Goal: Information Seeking & Learning: Learn about a topic

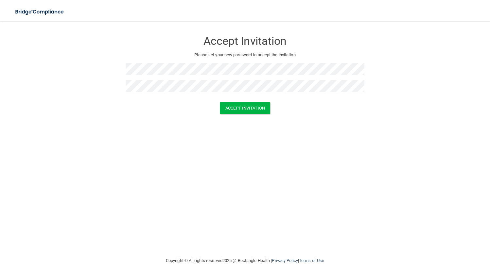
click at [138, 120] on form "Accept Invitation Please set your new password to accept the invitation Accept …" at bounding box center [245, 74] width 464 height 95
drag, startPoint x: 234, startPoint y: 107, endPoint x: 216, endPoint y: 125, distance: 25.2
click at [233, 107] on button "Accept Invitation" at bounding box center [245, 108] width 50 height 12
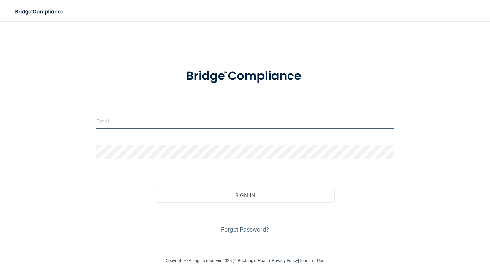
click at [184, 124] on input "email" at bounding box center [244, 121] width 297 height 15
type input "[EMAIL_ADDRESS][DOMAIN_NAME]"
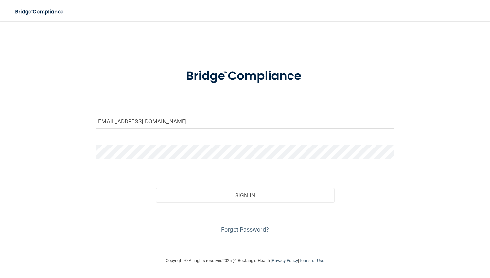
drag, startPoint x: 107, startPoint y: 203, endPoint x: 201, endPoint y: 202, distance: 94.2
click at [107, 203] on div "Forgot Password?" at bounding box center [245, 218] width 307 height 33
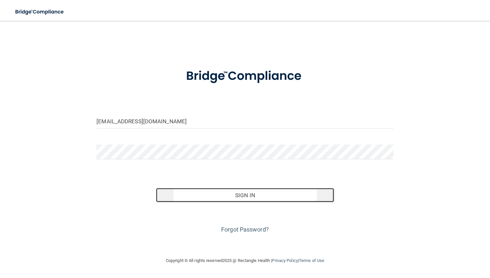
click at [241, 191] on button "Sign In" at bounding box center [245, 195] width 178 height 14
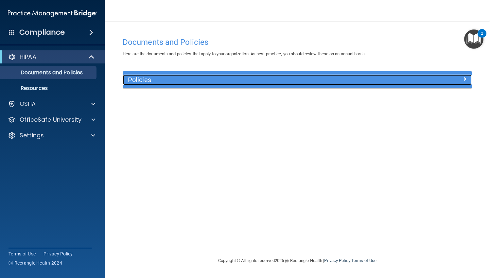
click at [466, 79] on span at bounding box center [465, 79] width 4 height 8
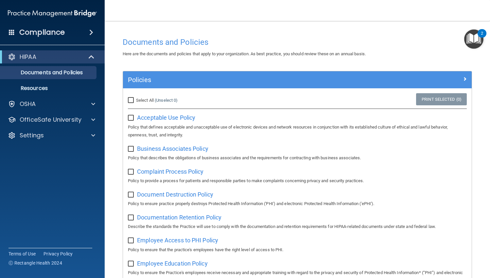
click at [130, 100] on input "Select All (Unselect 0) Unselect All" at bounding box center [132, 100] width 8 height 5
checkbox input "true"
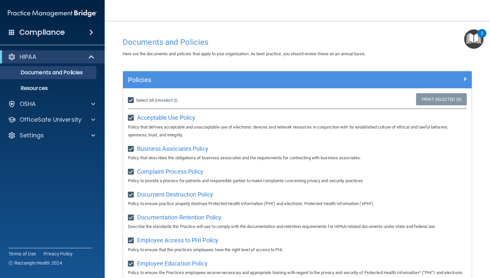
checkbox input "true"
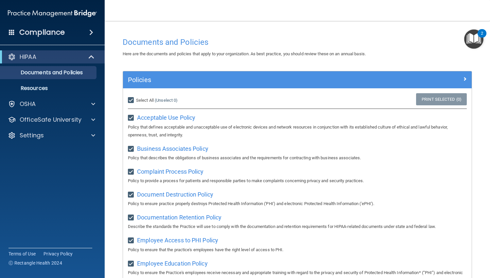
checkbox input "true"
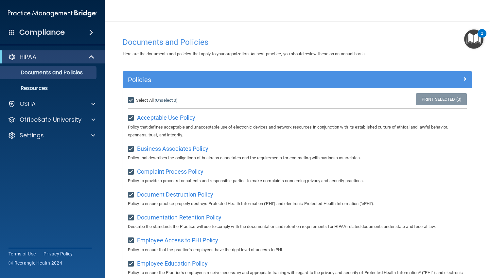
checkbox input "true"
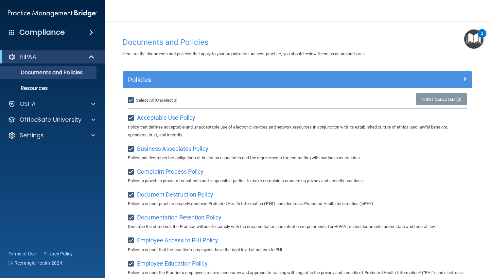
checkbox input "true"
click at [127, 99] on div "Select All (Unselect 21) Unselect All" at bounding box center [181, 100] width 116 height 14
click at [129, 98] on input "Select All (Unselect 21) Unselect All" at bounding box center [132, 100] width 8 height 5
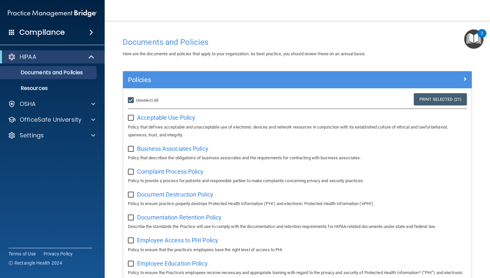
checkbox input "false"
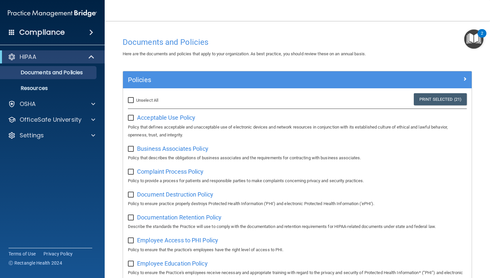
checkbox input "false"
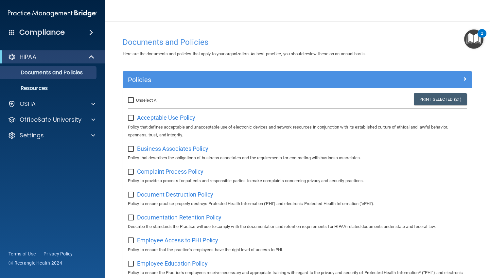
checkbox input "false"
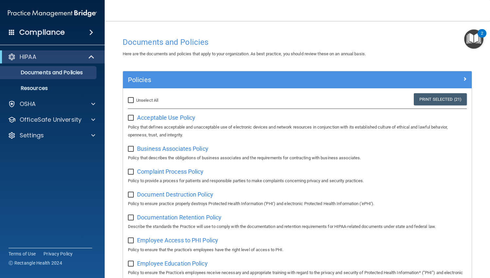
checkbox input "false"
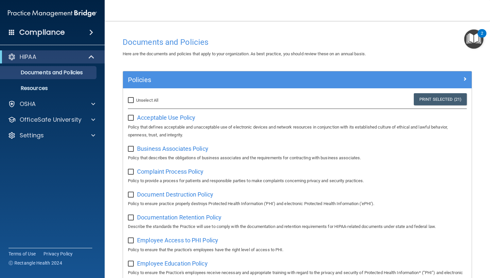
checkbox input "false"
click at [115, 64] on main "Documents and Policies Here are the documents and policies that apply to your o…" at bounding box center [297, 149] width 385 height 257
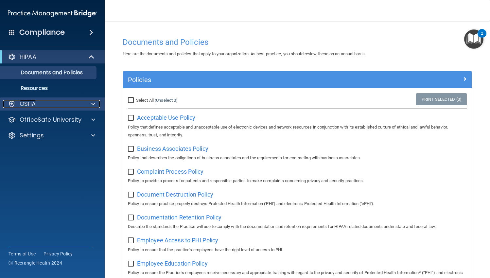
click at [39, 107] on div "OSHA" at bounding box center [43, 104] width 81 height 8
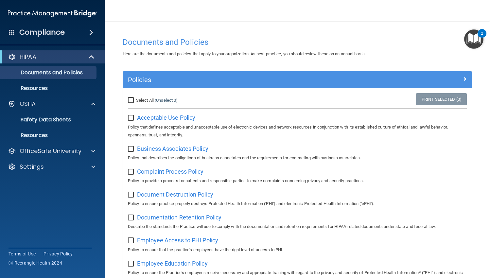
click at [474, 39] on img "Open Resource Center, 2 new notifications" at bounding box center [473, 38] width 19 height 19
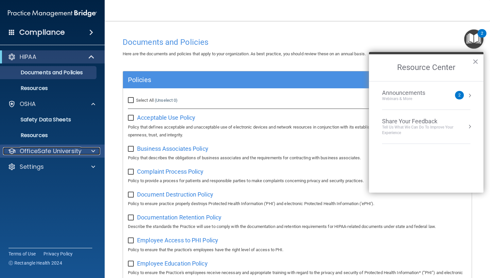
click at [89, 150] on div at bounding box center [92, 151] width 16 height 8
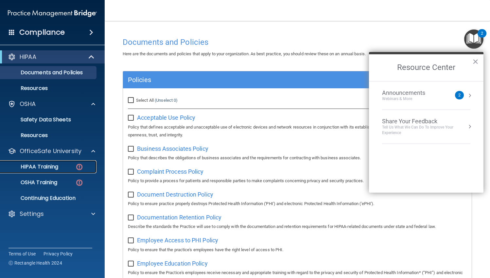
click at [45, 168] on p "HIPAA Training" at bounding box center [31, 167] width 54 height 7
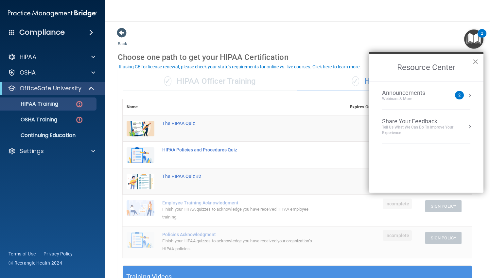
click at [475, 61] on button "×" at bounding box center [475, 61] width 6 height 10
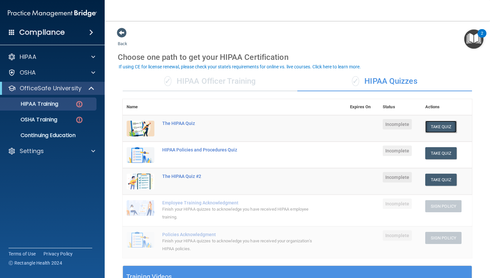
click at [438, 126] on button "Take Quiz" at bounding box center [440, 127] width 31 height 12
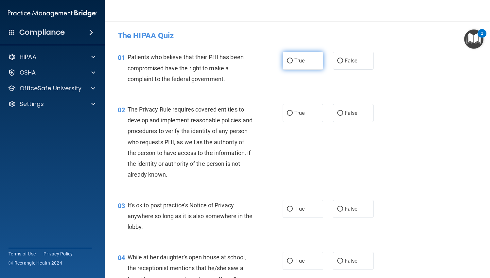
click at [288, 59] on input "True" at bounding box center [290, 61] width 6 height 5
radio input "true"
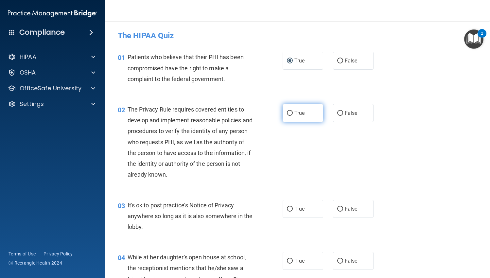
click at [290, 112] on input "True" at bounding box center [290, 113] width 6 height 5
radio input "true"
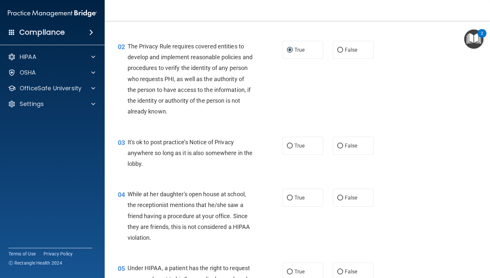
scroll to position [65, 0]
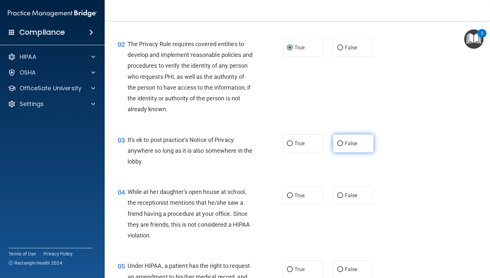
click at [333, 142] on label "False" at bounding box center [353, 143] width 41 height 18
click at [337, 142] on input "False" at bounding box center [340, 143] width 6 height 5
radio input "true"
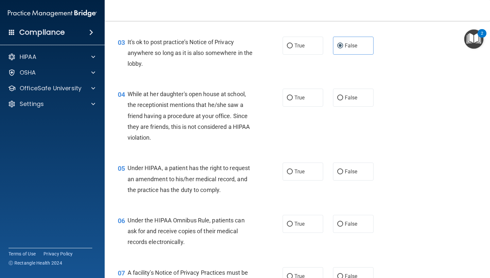
scroll to position [164, 0]
click at [340, 96] on label "False" at bounding box center [353, 97] width 41 height 18
click at [340, 96] on input "False" at bounding box center [340, 97] width 6 height 5
radio input "true"
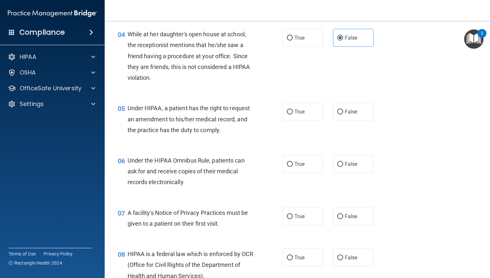
scroll to position [229, 0]
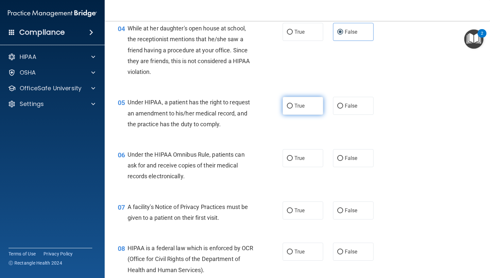
click at [287, 107] on input "True" at bounding box center [290, 106] width 6 height 5
radio input "true"
drag, startPoint x: 292, startPoint y: 158, endPoint x: 289, endPoint y: 154, distance: 5.4
click at [291, 158] on label "True" at bounding box center [303, 158] width 41 height 18
click at [291, 158] on input "True" at bounding box center [290, 158] width 6 height 5
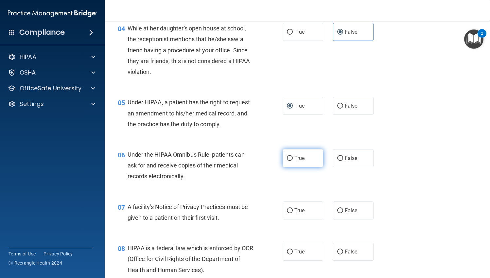
radio input "true"
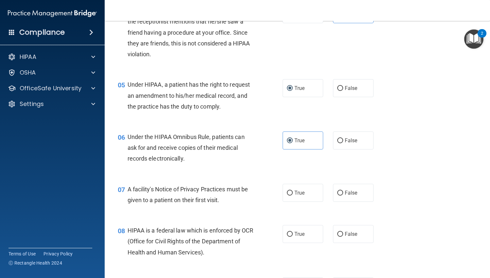
scroll to position [294, 0]
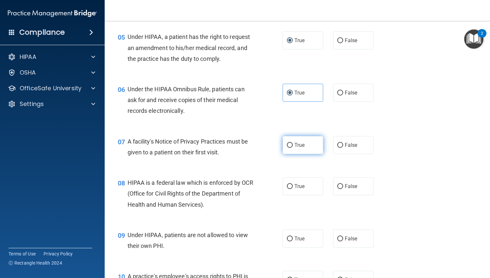
click at [287, 146] on input "True" at bounding box center [290, 145] width 6 height 5
radio input "true"
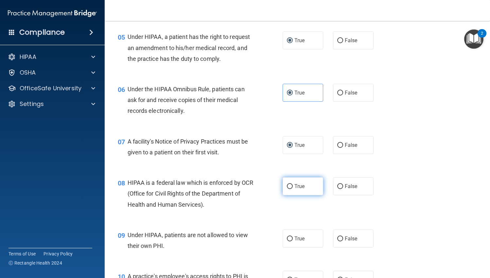
click at [290, 184] on input "True" at bounding box center [290, 186] width 6 height 5
radio input "true"
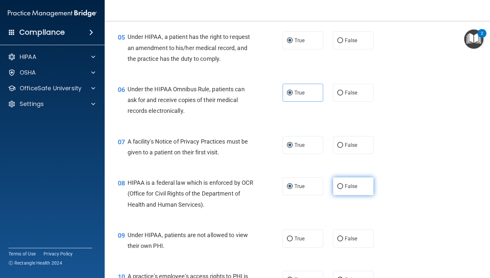
click at [337, 185] on input "False" at bounding box center [340, 186] width 6 height 5
radio input "true"
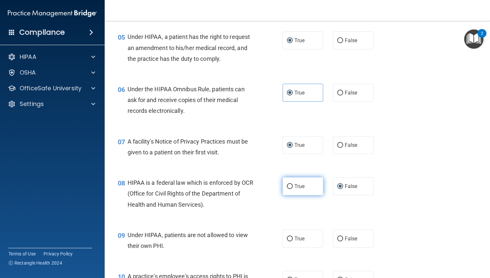
click at [287, 188] on input "True" at bounding box center [290, 186] width 6 height 5
radio input "true"
radio input "false"
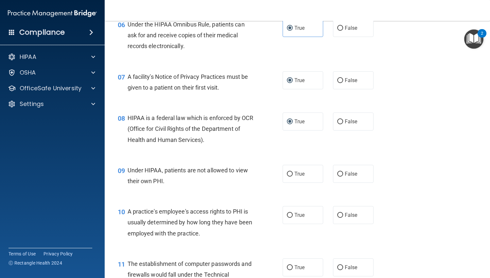
scroll to position [360, 0]
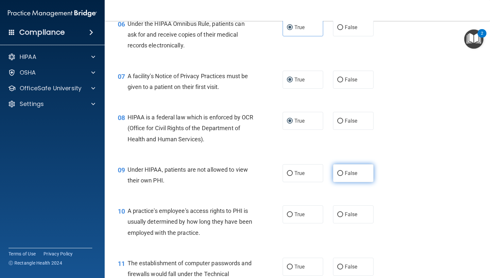
click at [345, 174] on span "False" at bounding box center [351, 173] width 13 height 6
click at [342, 174] on input "False" at bounding box center [340, 173] width 6 height 5
radio input "true"
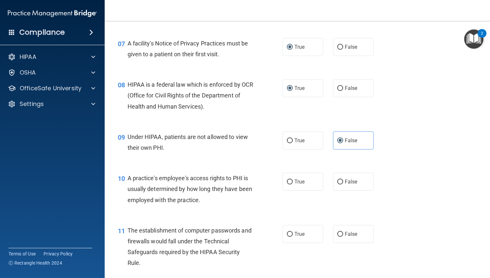
scroll to position [425, 0]
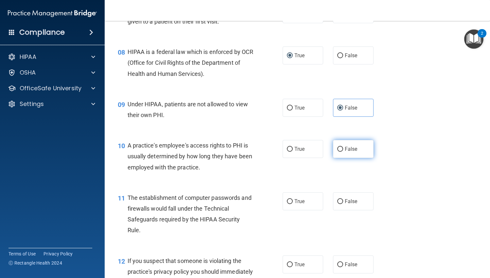
click at [349, 149] on span "False" at bounding box center [351, 149] width 13 height 6
click at [343, 149] on input "False" at bounding box center [340, 149] width 6 height 5
radio input "true"
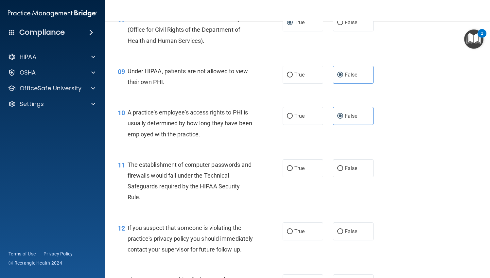
scroll to position [491, 0]
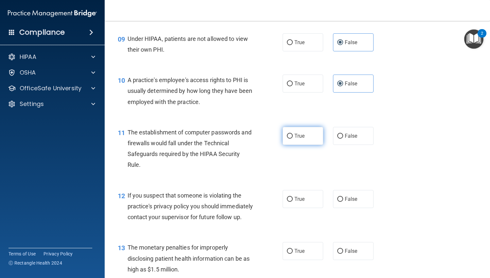
click at [294, 129] on label "True" at bounding box center [303, 136] width 41 height 18
click at [293, 134] on input "True" at bounding box center [290, 136] width 6 height 5
radio input "true"
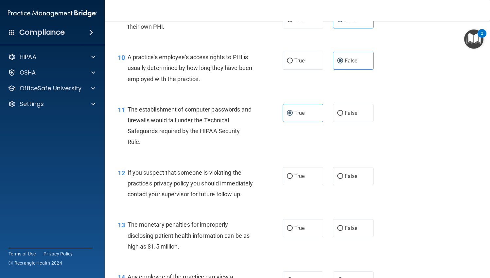
scroll to position [556, 0]
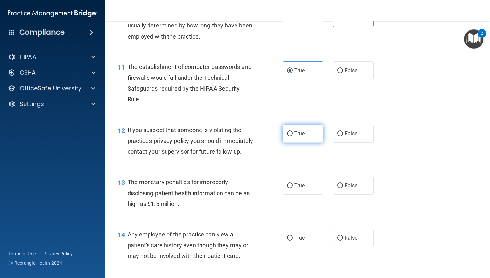
click at [294, 134] on span "True" at bounding box center [299, 133] width 10 height 6
click at [293, 134] on input "True" at bounding box center [290, 133] width 6 height 5
radio input "true"
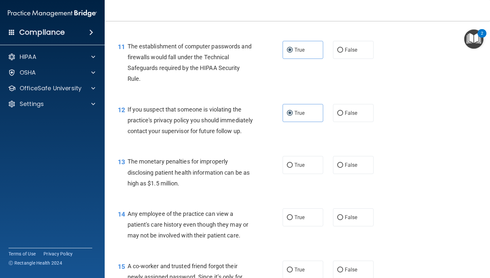
scroll to position [621, 0]
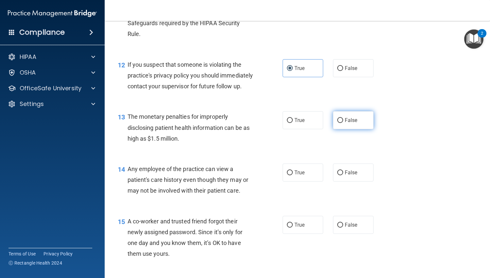
click at [351, 129] on label "False" at bounding box center [353, 120] width 41 height 18
click at [343, 123] on input "False" at bounding box center [340, 120] width 6 height 5
radio input "true"
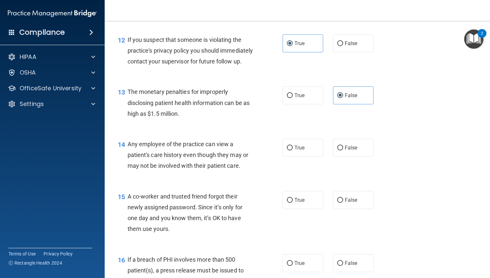
scroll to position [687, 0]
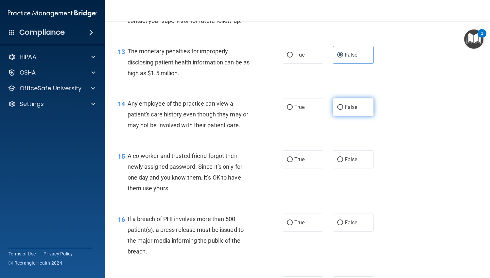
click at [340, 116] on label "False" at bounding box center [353, 107] width 41 height 18
click at [340, 110] on input "False" at bounding box center [340, 107] width 6 height 5
radio input "true"
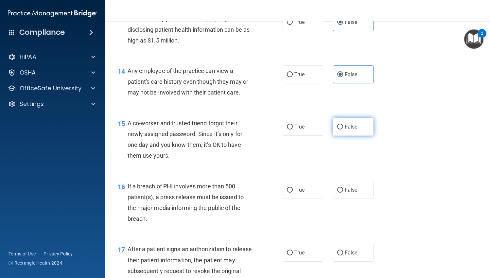
click at [342, 136] on label "False" at bounding box center [353, 127] width 41 height 18
click at [342, 130] on input "False" at bounding box center [340, 127] width 6 height 5
radio input "true"
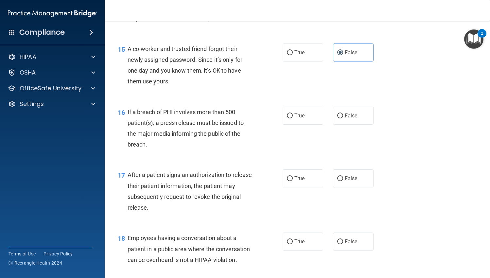
scroll to position [818, 0]
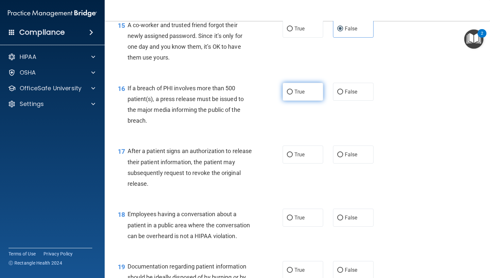
click at [301, 95] on span "True" at bounding box center [299, 92] width 10 height 6
click at [293, 95] on input "True" at bounding box center [290, 92] width 6 height 5
radio input "true"
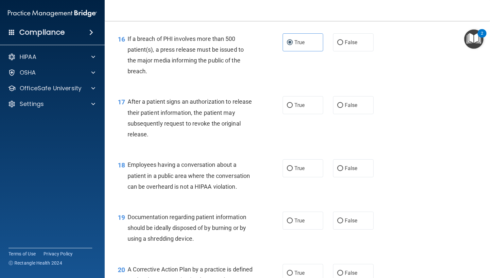
scroll to position [883, 0]
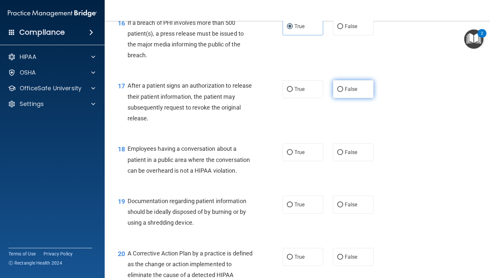
click at [348, 92] on span "False" at bounding box center [351, 89] width 13 height 6
click at [343, 92] on input "False" at bounding box center [340, 89] width 6 height 5
radio input "true"
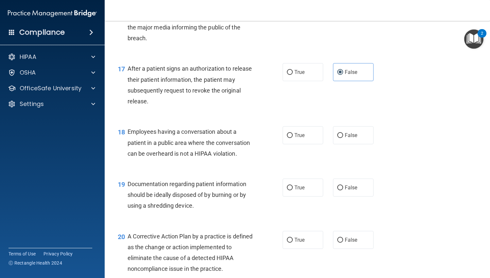
scroll to position [916, 0]
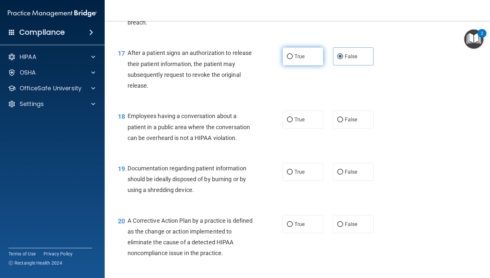
click at [287, 59] on input "True" at bounding box center [290, 56] width 6 height 5
radio input "true"
radio input "false"
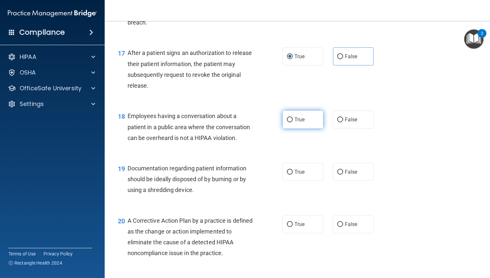
click at [309, 129] on label "True" at bounding box center [303, 120] width 41 height 18
click at [293, 122] on input "True" at bounding box center [290, 119] width 6 height 5
radio input "true"
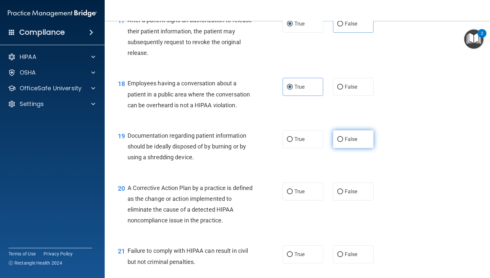
click at [345, 142] on span "False" at bounding box center [351, 139] width 13 height 6
click at [342, 142] on input "False" at bounding box center [340, 139] width 6 height 5
radio input "true"
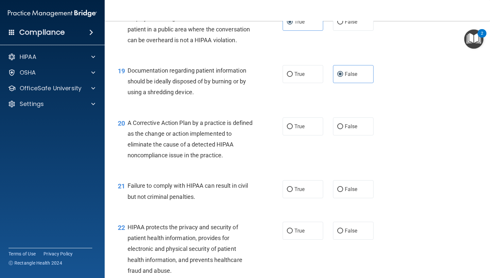
scroll to position [1014, 0]
click at [291, 83] on label "True" at bounding box center [303, 74] width 41 height 18
click at [291, 77] on input "True" at bounding box center [290, 74] width 6 height 5
radio input "true"
click at [342, 83] on label "False" at bounding box center [353, 74] width 41 height 18
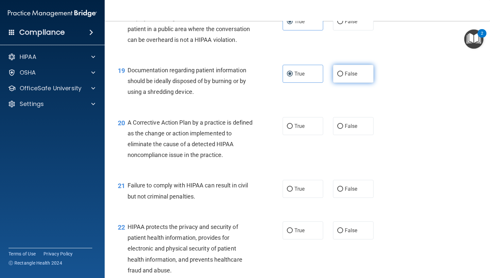
click at [342, 77] on input "False" at bounding box center [340, 74] width 6 height 5
radio input "true"
radio input "false"
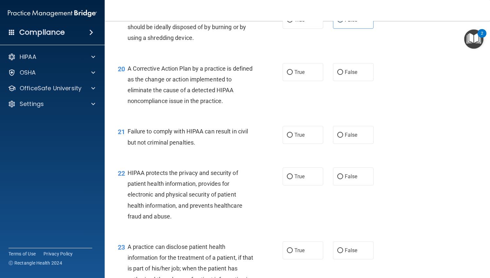
scroll to position [1079, 0]
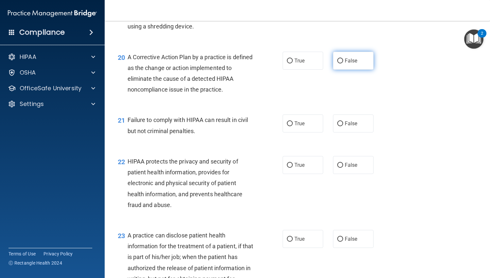
click at [344, 70] on label "False" at bounding box center [353, 61] width 41 height 18
click at [343, 63] on input "False" at bounding box center [340, 61] width 6 height 5
radio input "true"
click at [350, 127] on span "False" at bounding box center [351, 123] width 13 height 6
click at [343, 126] on input "False" at bounding box center [340, 123] width 6 height 5
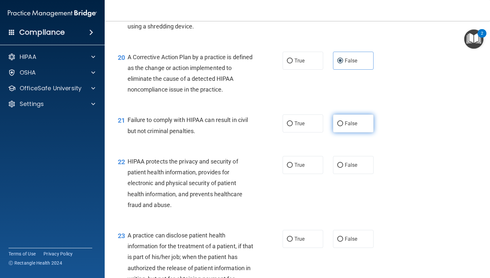
radio input "true"
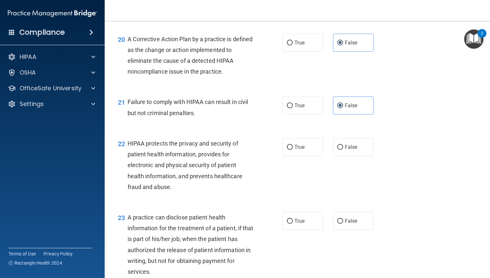
scroll to position [1112, 0]
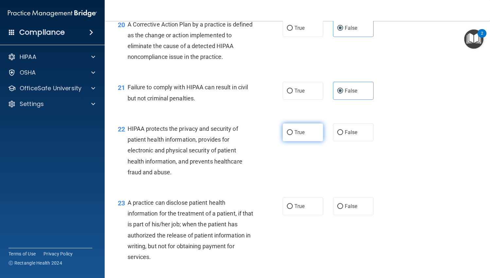
click at [299, 135] on span "True" at bounding box center [299, 132] width 10 height 6
click at [293, 135] on input "True" at bounding box center [290, 132] width 6 height 5
radio input "true"
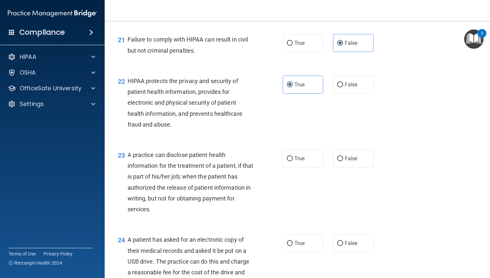
scroll to position [1177, 0]
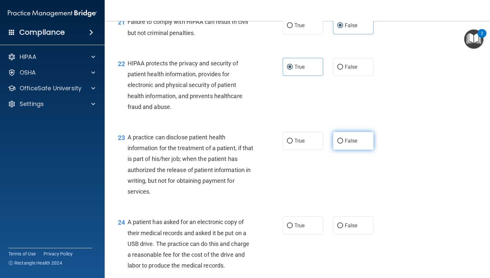
click at [345, 144] on span "False" at bounding box center [351, 141] width 13 height 6
click at [343, 144] on input "False" at bounding box center [340, 141] width 6 height 5
radio input "true"
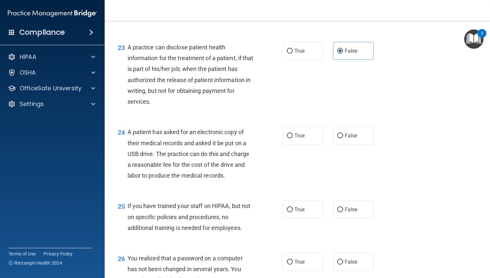
scroll to position [1275, 0]
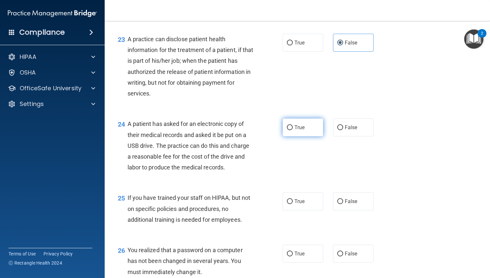
click at [294, 130] on span "True" at bounding box center [299, 127] width 10 height 6
click at [293, 130] on input "True" at bounding box center [290, 127] width 6 height 5
radio input "true"
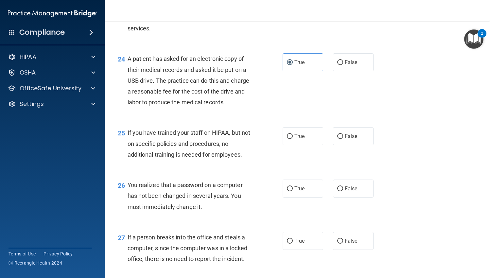
scroll to position [1341, 0]
click at [353, 139] on span "False" at bounding box center [351, 136] width 13 height 6
click at [343, 139] on input "False" at bounding box center [340, 136] width 6 height 5
radio input "true"
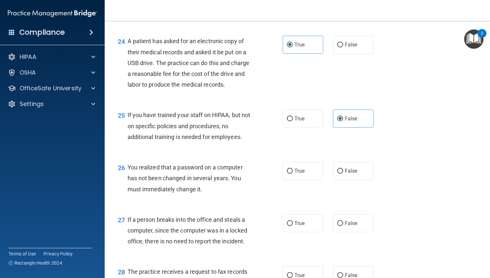
scroll to position [1374, 0]
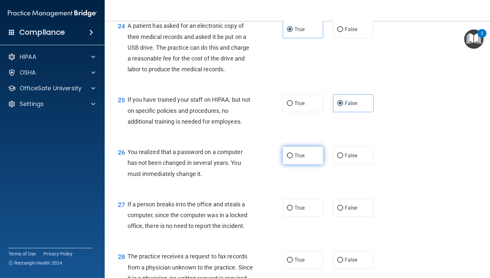
click at [303, 165] on label "True" at bounding box center [303, 156] width 41 height 18
click at [293, 158] on input "True" at bounding box center [290, 155] width 6 height 5
radio input "true"
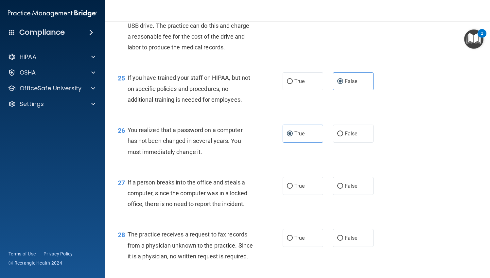
scroll to position [1439, 0]
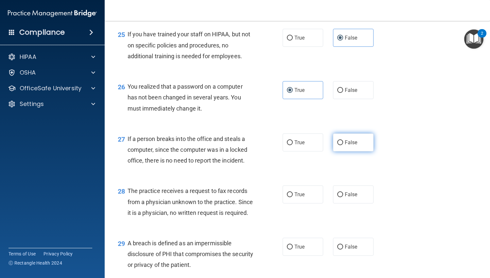
click at [350, 146] on span "False" at bounding box center [351, 142] width 13 height 6
click at [343, 145] on input "False" at bounding box center [340, 142] width 6 height 5
radio input "true"
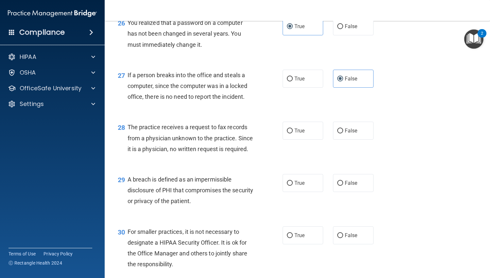
scroll to position [1537, 0]
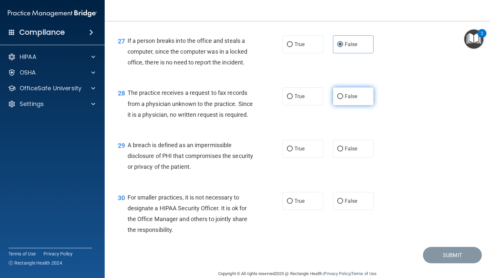
click at [349, 105] on label "False" at bounding box center [353, 96] width 41 height 18
click at [343, 99] on input "False" at bounding box center [340, 96] width 6 height 5
radio input "true"
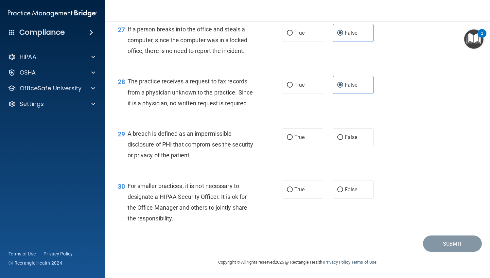
scroll to position [1570, 0]
click at [296, 132] on label "True" at bounding box center [303, 137] width 41 height 18
click at [293, 135] on input "True" at bounding box center [290, 137] width 6 height 5
radio input "true"
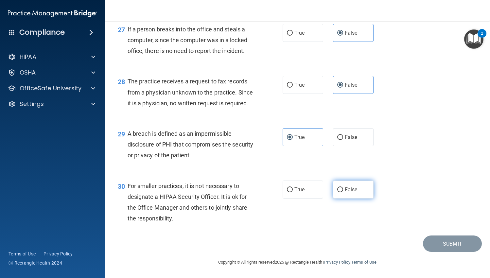
click at [360, 193] on label "False" at bounding box center [353, 190] width 41 height 18
click at [343, 192] on input "False" at bounding box center [340, 189] width 6 height 5
radio input "true"
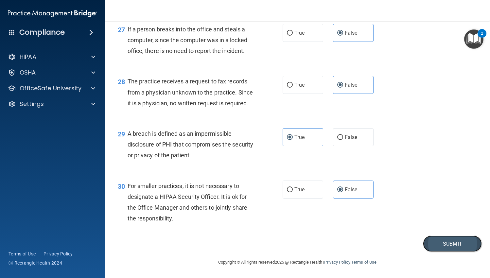
click at [454, 249] on button "Submit" at bounding box center [452, 243] width 59 height 17
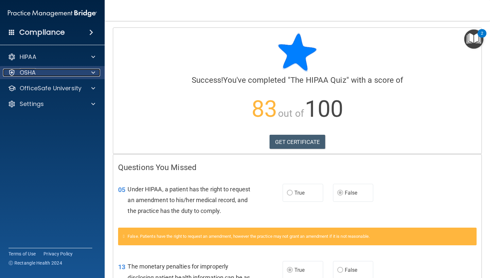
click at [90, 72] on div at bounding box center [92, 73] width 16 height 8
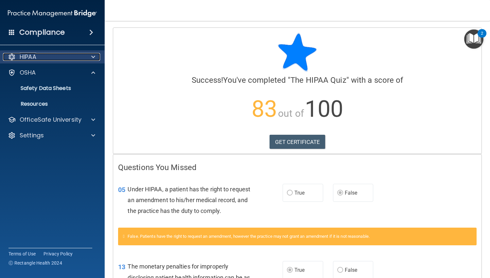
click at [95, 56] on span at bounding box center [93, 57] width 4 height 8
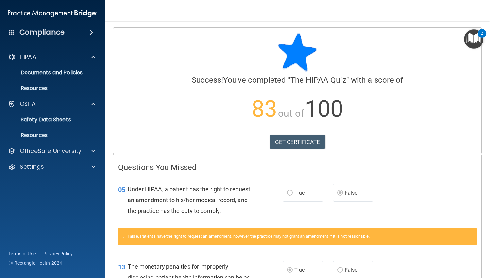
click at [473, 36] on img "Open Resource Center, 2 new notifications" at bounding box center [473, 38] width 19 height 19
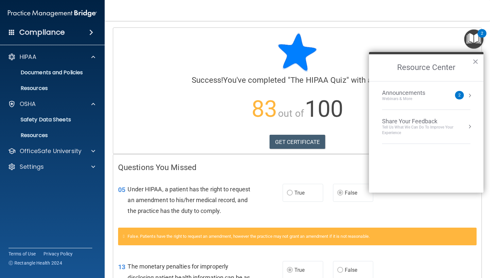
click at [397, 92] on div "Announcements" at bounding box center [410, 92] width 56 height 7
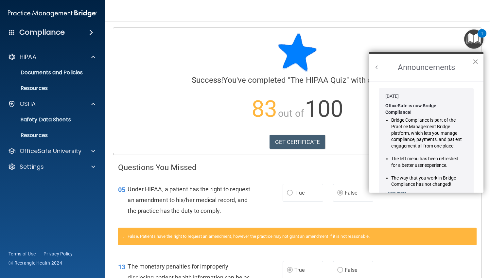
click at [477, 61] on button "×" at bounding box center [475, 61] width 6 height 10
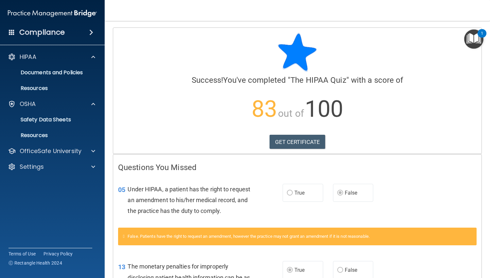
drag, startPoint x: 160, startPoint y: 56, endPoint x: 157, endPoint y: 57, distance: 3.3
click at [158, 57] on div at bounding box center [297, 52] width 358 height 39
click at [147, 12] on nav "Toggle navigation Melissa Cochran hernandezm29@yahoo.com Manage My Enterprise O…" at bounding box center [297, 10] width 385 height 21
click at [36, 33] on h4 "Compliance" at bounding box center [41, 32] width 45 height 9
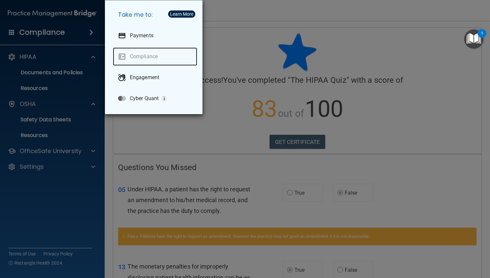
click at [134, 53] on link "Compliance" at bounding box center [155, 56] width 84 height 18
click at [257, 17] on div "Take me to: Payments Compliance Engagement Cyber Quant" at bounding box center [245, 139] width 490 height 278
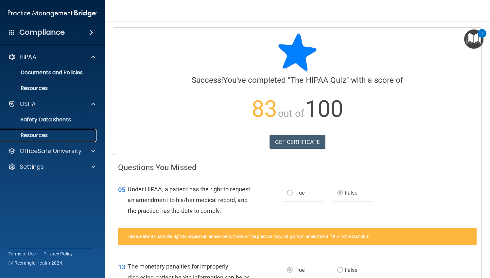
click at [43, 138] on p "Resources" at bounding box center [48, 135] width 89 height 7
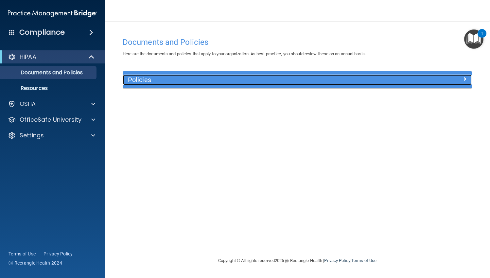
click at [191, 82] on h5 "Policies" at bounding box center [254, 79] width 252 height 7
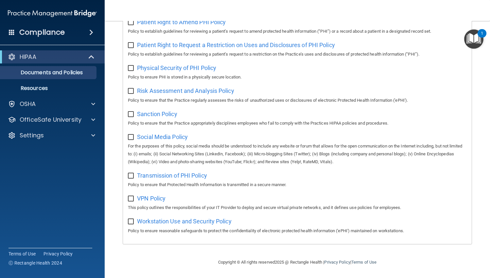
scroll to position [394, 0]
click at [51, 102] on div "OSHA" at bounding box center [43, 104] width 81 height 8
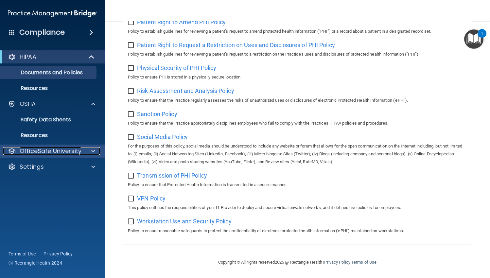
click at [76, 151] on p "OfficeSafe University" at bounding box center [51, 151] width 62 height 8
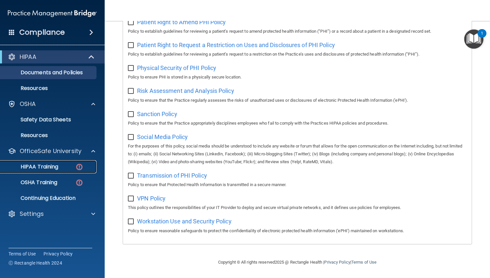
click at [58, 165] on p "HIPAA Training" at bounding box center [31, 167] width 54 height 7
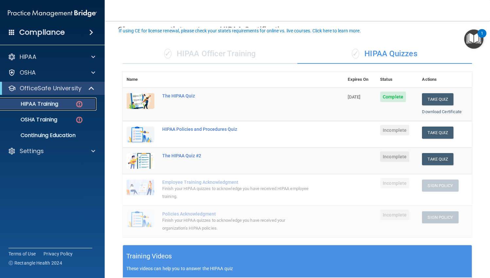
scroll to position [65, 0]
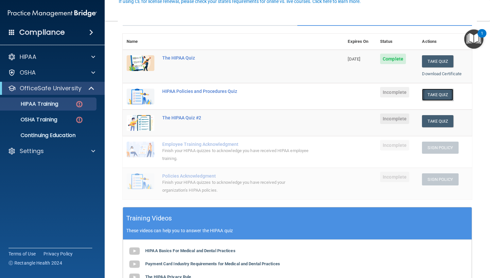
click at [440, 93] on button "Take Quiz" at bounding box center [437, 95] width 31 height 12
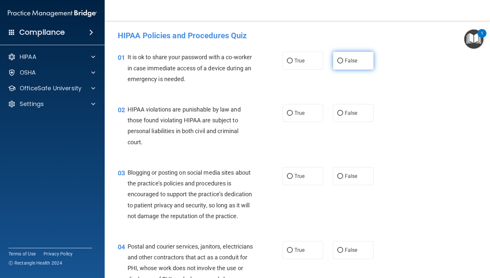
click at [345, 58] on span "False" at bounding box center [351, 61] width 13 height 6
click at [343, 59] on input "False" at bounding box center [340, 61] width 6 height 5
radio input "true"
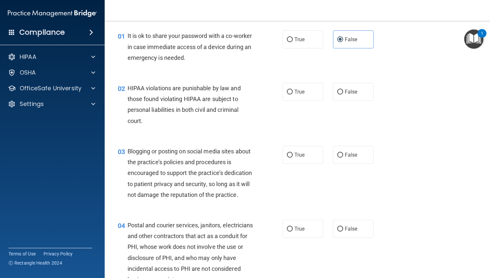
scroll to position [33, 0]
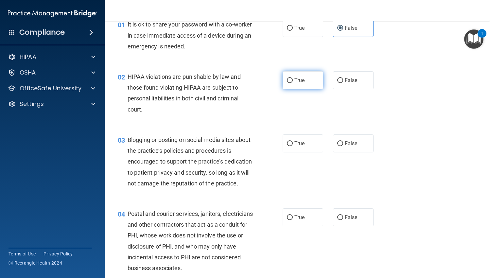
click at [300, 81] on span "True" at bounding box center [299, 80] width 10 height 6
click at [293, 81] on input "True" at bounding box center [290, 80] width 6 height 5
radio input "true"
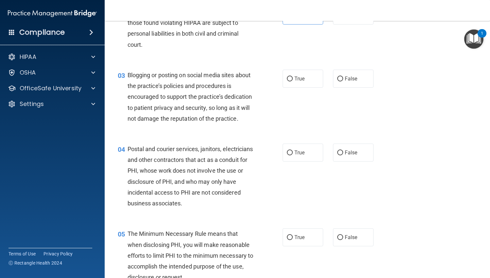
scroll to position [98, 0]
click at [346, 76] on span "False" at bounding box center [351, 78] width 13 height 6
click at [343, 76] on input "False" at bounding box center [340, 78] width 6 height 5
radio input "true"
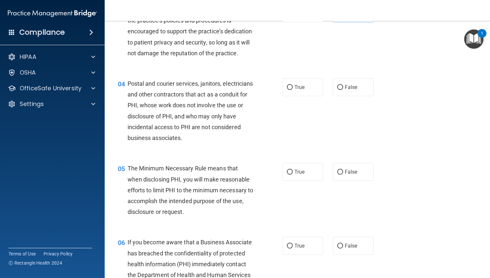
scroll to position [164, 0]
click at [339, 89] on input "False" at bounding box center [340, 86] width 6 height 5
radio input "true"
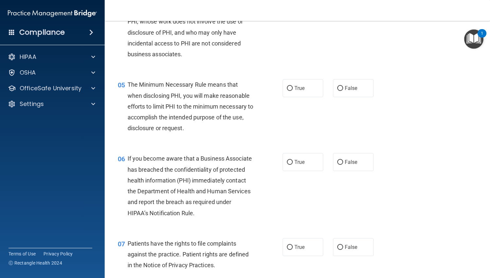
scroll to position [229, 0]
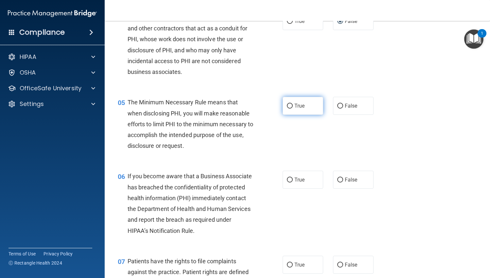
click at [288, 109] on input "True" at bounding box center [290, 106] width 6 height 5
radio input "true"
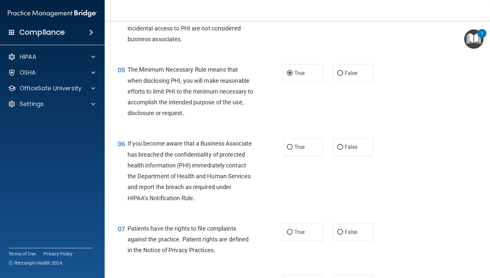
drag, startPoint x: 338, startPoint y: 160, endPoint x: 303, endPoint y: 173, distance: 37.4
click at [339, 150] on input "False" at bounding box center [340, 147] width 6 height 5
radio input "true"
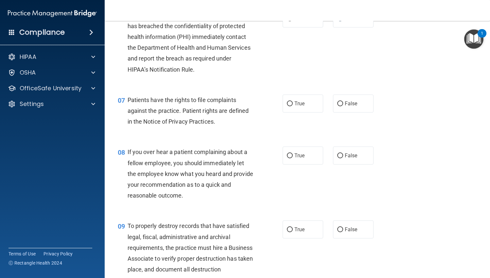
scroll to position [392, 0]
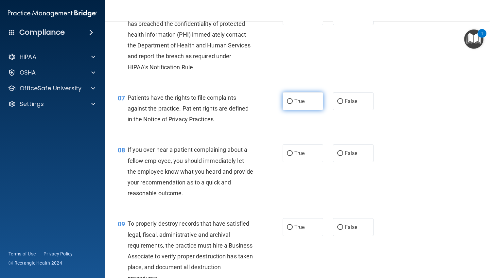
click at [295, 104] on span "True" at bounding box center [299, 101] width 10 height 6
click at [293, 104] on input "True" at bounding box center [290, 101] width 6 height 5
radio input "true"
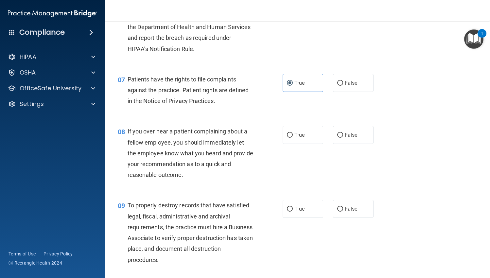
scroll to position [458, 0]
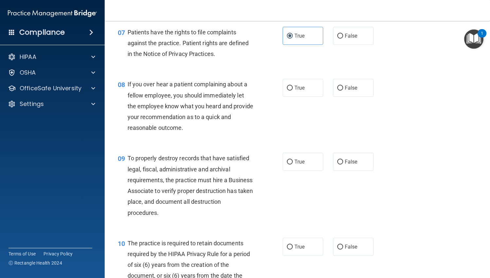
drag, startPoint x: 341, startPoint y: 98, endPoint x: 277, endPoint y: 105, distance: 65.1
click at [342, 97] on label "False" at bounding box center [353, 88] width 41 height 18
click at [342, 91] on input "False" at bounding box center [340, 88] width 6 height 5
radio input "true"
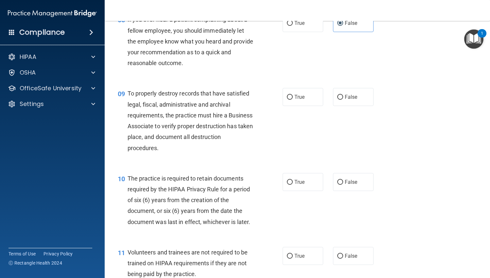
scroll to position [523, 0]
click at [349, 99] on span "False" at bounding box center [351, 96] width 13 height 6
click at [343, 99] on input "False" at bounding box center [340, 96] width 6 height 5
radio input "true"
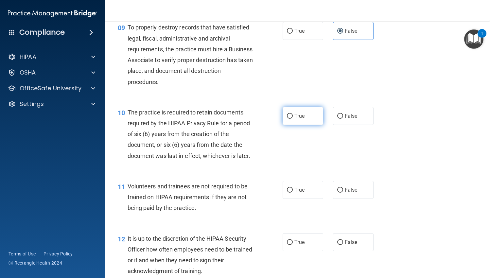
click at [283, 122] on label "True" at bounding box center [303, 116] width 41 height 18
click at [287, 119] on input "True" at bounding box center [290, 116] width 6 height 5
radio input "true"
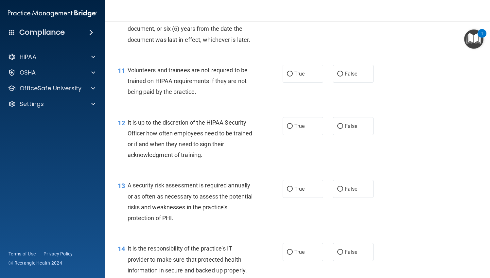
scroll to position [719, 0]
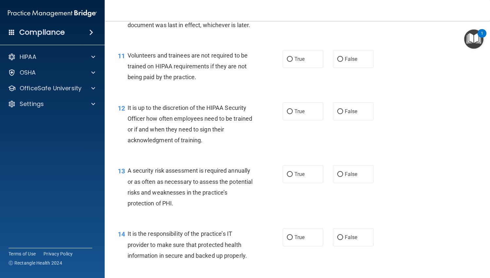
drag, startPoint x: 336, startPoint y: 67, endPoint x: 311, endPoint y: 82, distance: 28.9
click at [337, 62] on input "False" at bounding box center [340, 59] width 6 height 5
radio input "true"
click at [340, 118] on label "False" at bounding box center [353, 111] width 41 height 18
click at [340, 114] on input "False" at bounding box center [340, 111] width 6 height 5
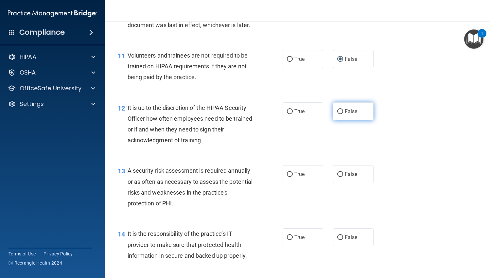
radio input "true"
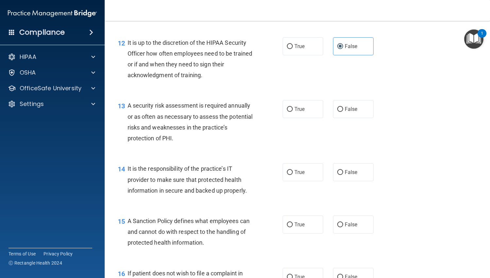
scroll to position [785, 0]
click at [296, 112] on span "True" at bounding box center [299, 109] width 10 height 6
click at [293, 112] on input "True" at bounding box center [290, 109] width 6 height 5
radio input "true"
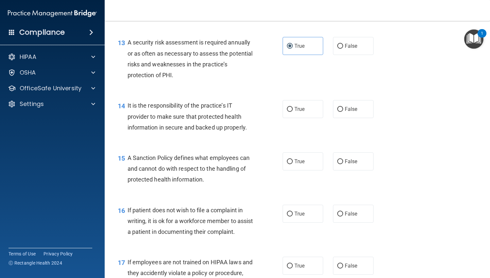
scroll to position [850, 0]
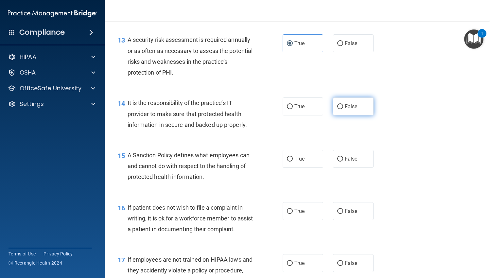
click at [345, 110] on span "False" at bounding box center [351, 106] width 13 height 6
click at [343, 109] on input "False" at bounding box center [340, 106] width 6 height 5
radio input "true"
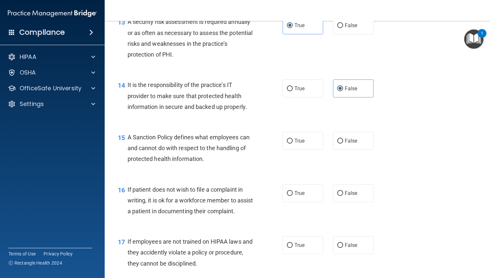
scroll to position [916, 0]
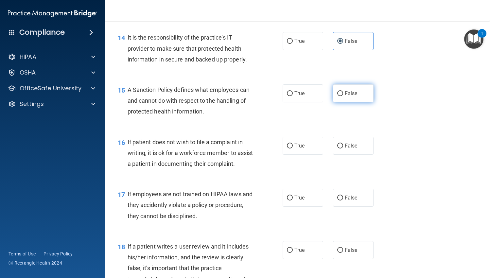
click at [355, 101] on label "False" at bounding box center [353, 93] width 41 height 18
click at [343, 96] on input "False" at bounding box center [340, 93] width 6 height 5
radio input "true"
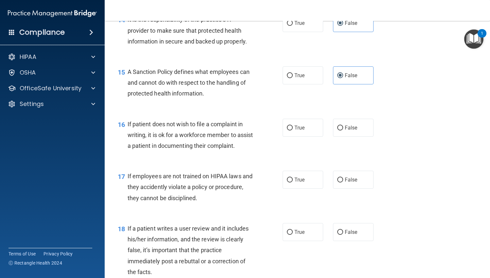
scroll to position [948, 0]
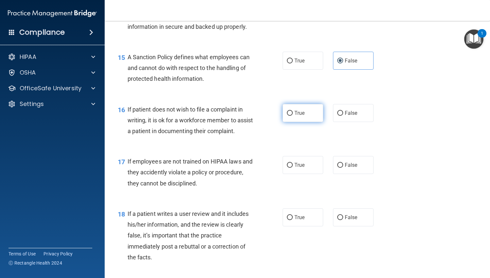
click at [291, 122] on label "True" at bounding box center [303, 113] width 41 height 18
click at [291, 116] on input "True" at bounding box center [290, 113] width 6 height 5
radio input "true"
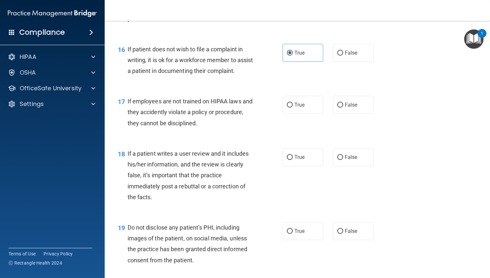
scroll to position [1014, 0]
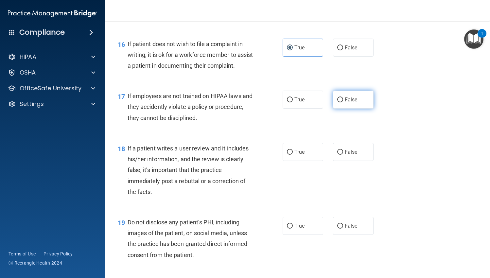
drag, startPoint x: 337, startPoint y: 119, endPoint x: 320, endPoint y: 124, distance: 17.4
click at [337, 102] on input "False" at bounding box center [340, 99] width 6 height 5
radio input "true"
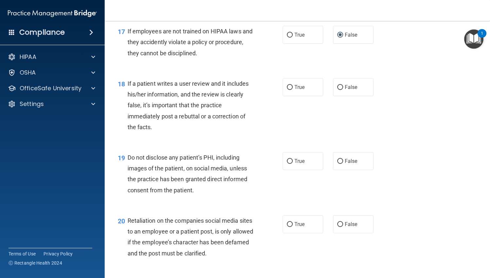
scroll to position [1079, 0]
click at [345, 90] on span "False" at bounding box center [351, 86] width 13 height 6
click at [343, 89] on input "False" at bounding box center [340, 86] width 6 height 5
radio input "true"
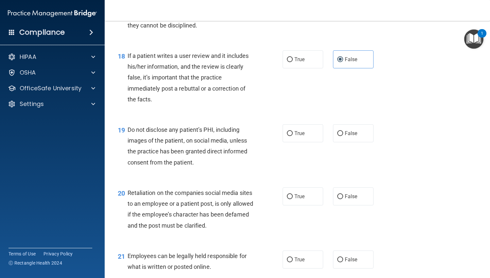
scroll to position [1145, 0]
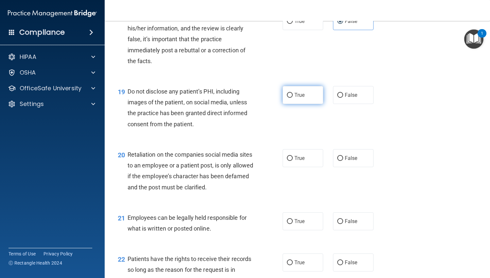
click at [298, 98] on span "True" at bounding box center [299, 95] width 10 height 6
click at [293, 98] on input "True" at bounding box center [290, 95] width 6 height 5
radio input "true"
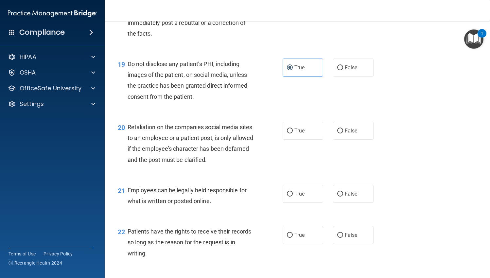
scroll to position [1210, 0]
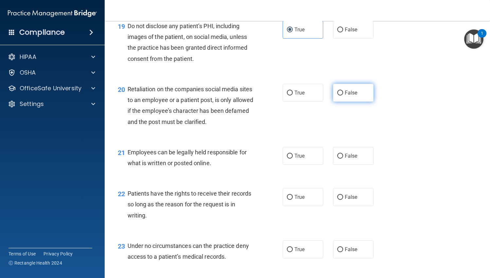
click at [359, 102] on label "False" at bounding box center [353, 93] width 41 height 18
click at [343, 95] on input "False" at bounding box center [340, 93] width 6 height 5
radio input "true"
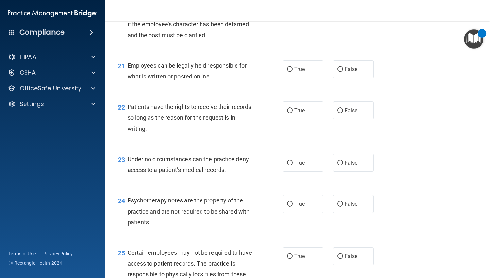
scroll to position [1308, 0]
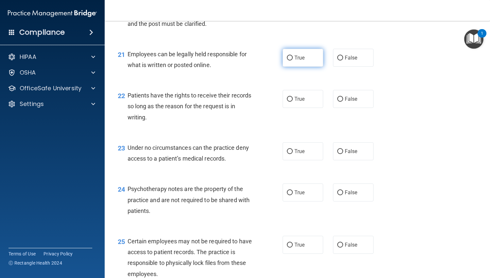
click at [298, 67] on label "True" at bounding box center [303, 58] width 41 height 18
click at [293, 61] on input "True" at bounding box center [290, 58] width 6 height 5
radio input "true"
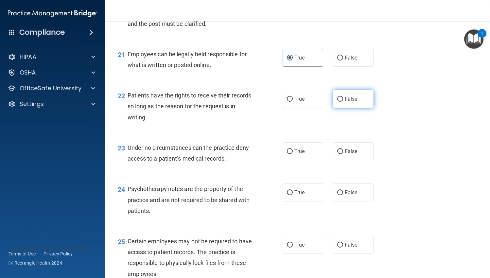
click at [361, 108] on label "False" at bounding box center [353, 99] width 41 height 18
click at [343, 102] on input "False" at bounding box center [340, 99] width 6 height 5
radio input "true"
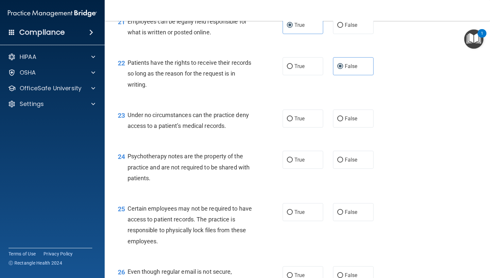
drag, startPoint x: 339, startPoint y: 145, endPoint x: 329, endPoint y: 145, distance: 9.5
click at [338, 128] on label "False" at bounding box center [353, 119] width 41 height 18
click at [338, 121] on input "False" at bounding box center [340, 118] width 6 height 5
radio input "true"
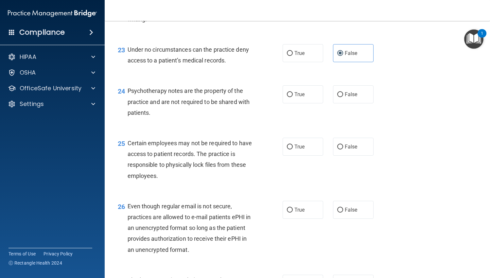
scroll to position [1439, 0]
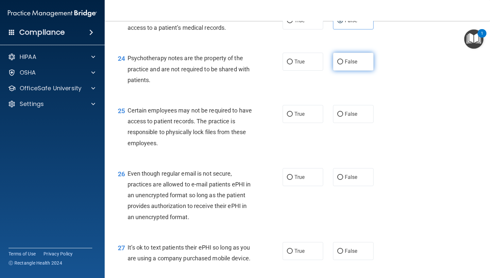
drag, startPoint x: 339, startPoint y: 82, endPoint x: 337, endPoint y: 84, distance: 3.4
click at [338, 71] on label "False" at bounding box center [353, 62] width 41 height 18
click at [294, 65] on span "True" at bounding box center [299, 62] width 10 height 6
click at [292, 64] on input "True" at bounding box center [290, 62] width 6 height 5
radio input "true"
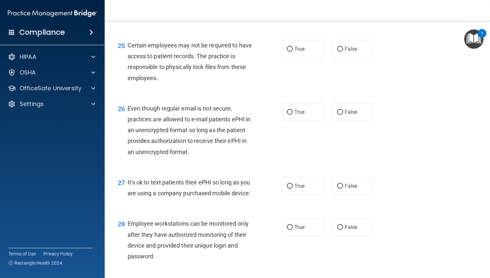
scroll to position [1504, 0]
click at [298, 52] on span "True" at bounding box center [299, 48] width 10 height 6
click at [293, 51] on input "True" at bounding box center [290, 48] width 6 height 5
radio input "true"
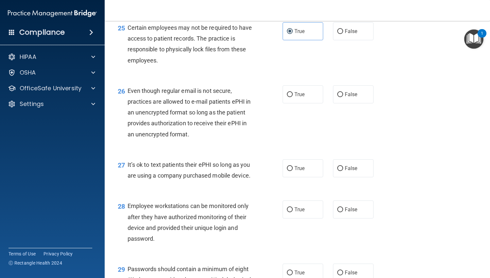
scroll to position [1537, 0]
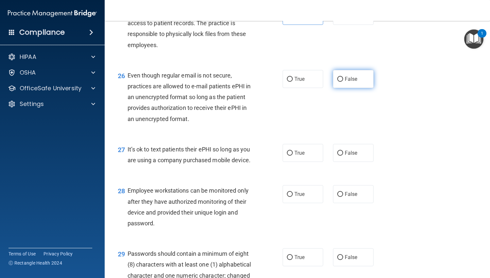
click at [337, 82] on input "False" at bounding box center [340, 79] width 6 height 5
radio input "true"
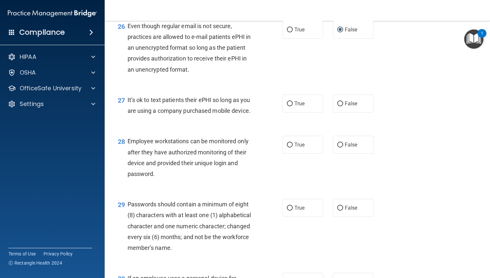
scroll to position [1635, 0]
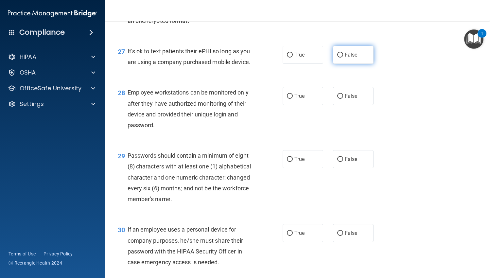
click at [348, 64] on label "False" at bounding box center [353, 55] width 41 height 18
click at [343, 58] on input "False" at bounding box center [340, 55] width 6 height 5
radio input "true"
drag, startPoint x: 340, startPoint y: 117, endPoint x: 317, endPoint y: 133, distance: 28.1
click at [341, 105] on label "False" at bounding box center [353, 96] width 41 height 18
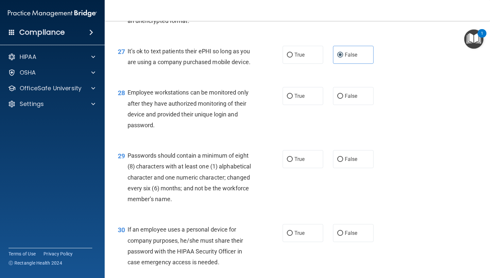
click at [341, 99] on input "False" at bounding box center [340, 96] width 6 height 5
radio input "true"
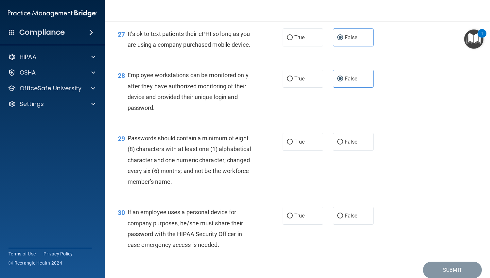
scroll to position [1701, 0]
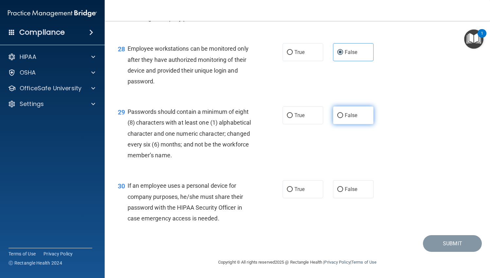
click at [345, 118] on span "False" at bounding box center [351, 115] width 13 height 6
click at [342, 118] on input "False" at bounding box center [340, 115] width 6 height 5
radio input "true"
click at [339, 189] on input "False" at bounding box center [340, 189] width 6 height 5
radio input "true"
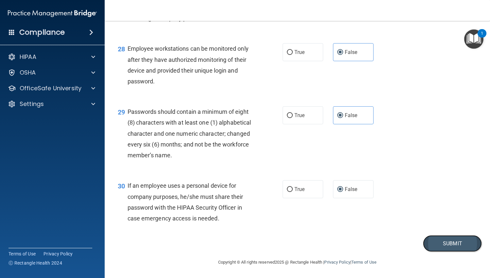
click at [445, 245] on button "Submit" at bounding box center [452, 243] width 59 height 17
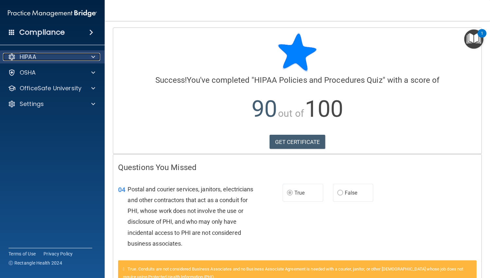
click at [94, 54] on span at bounding box center [93, 57] width 4 height 8
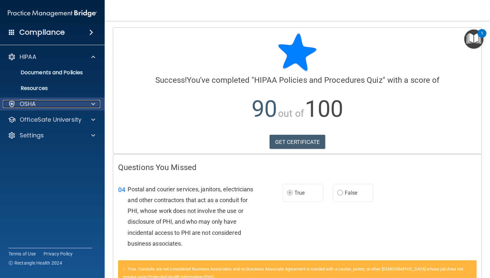
click at [94, 102] on span at bounding box center [93, 104] width 4 height 8
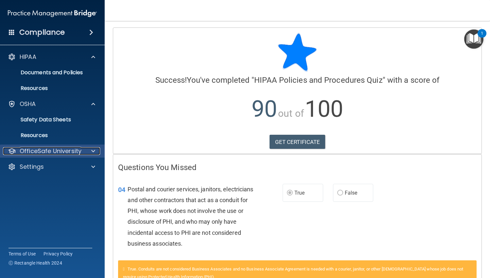
click at [90, 151] on div at bounding box center [92, 151] width 16 height 8
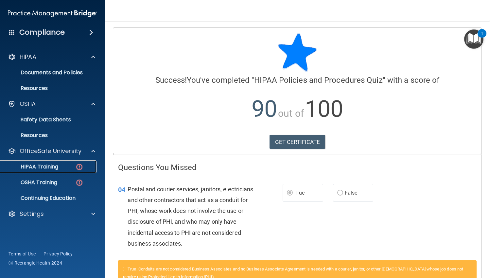
click at [61, 167] on div "HIPAA Training" at bounding box center [48, 167] width 89 height 7
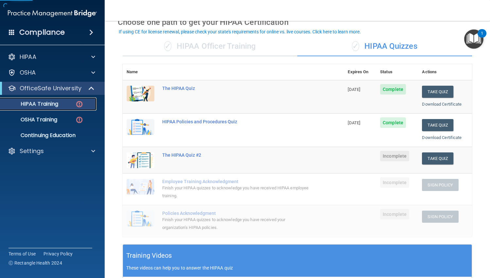
scroll to position [65, 0]
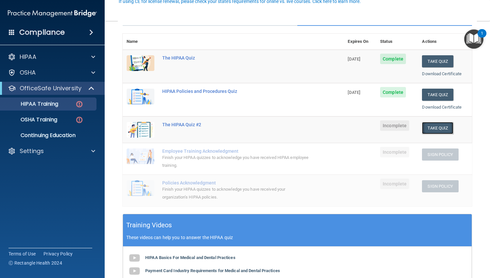
click at [435, 129] on button "Take Quiz" at bounding box center [437, 128] width 31 height 12
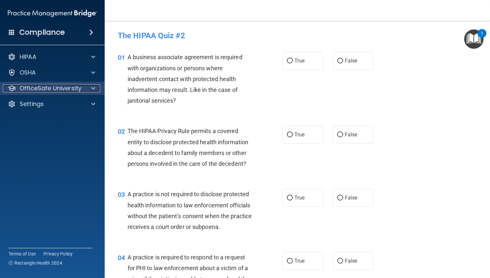
click at [90, 87] on div at bounding box center [92, 88] width 16 height 8
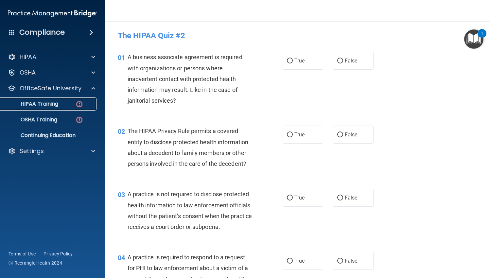
click at [47, 104] on p "HIPAA Training" at bounding box center [31, 104] width 54 height 7
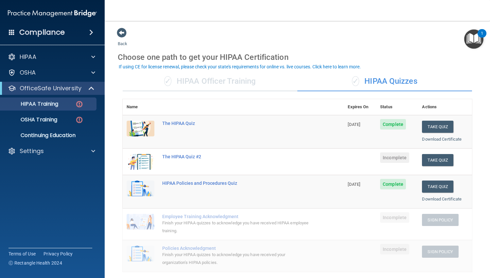
click at [197, 83] on div "✓ HIPAA Officer Training" at bounding box center [210, 82] width 175 height 20
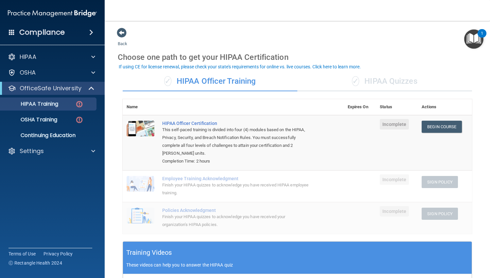
click at [371, 78] on div "✓ HIPAA Quizzes" at bounding box center [384, 82] width 175 height 20
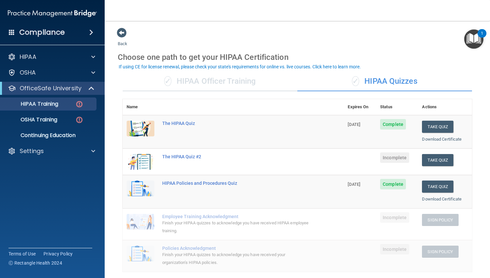
click at [183, 83] on div "✓ HIPAA Officer Training" at bounding box center [210, 82] width 175 height 20
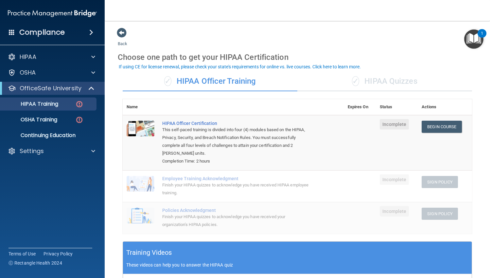
click at [390, 84] on div "✓ HIPAA Quizzes" at bounding box center [384, 82] width 175 height 20
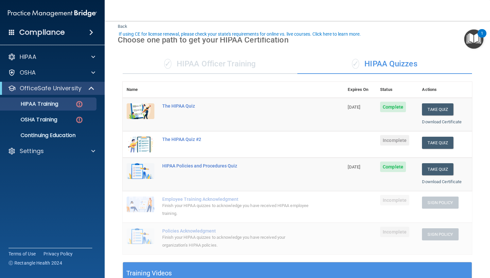
scroll to position [33, 0]
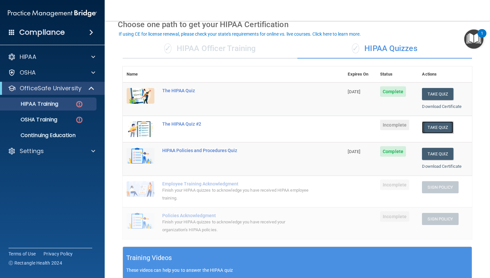
click at [437, 127] on button "Take Quiz" at bounding box center [437, 127] width 31 height 12
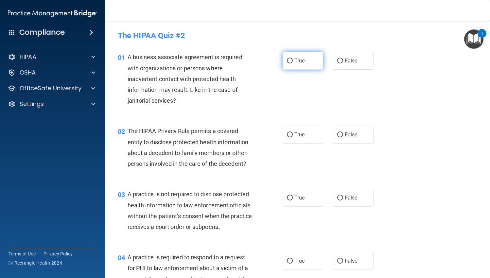
click at [308, 61] on label "True" at bounding box center [303, 61] width 41 height 18
click at [293, 61] on input "True" at bounding box center [290, 61] width 6 height 5
radio input "true"
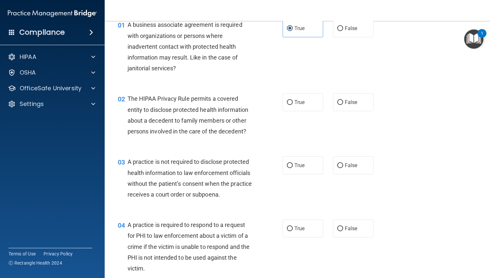
scroll to position [33, 0]
click at [340, 100] on input "False" at bounding box center [340, 102] width 6 height 5
radio input "true"
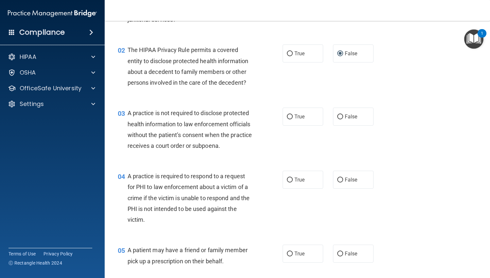
scroll to position [98, 0]
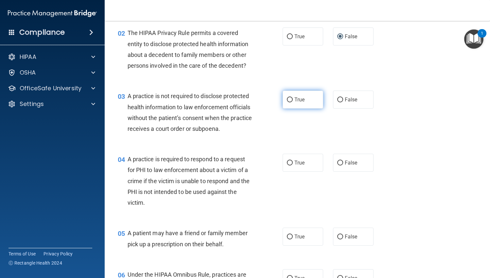
click at [299, 101] on span "True" at bounding box center [299, 99] width 10 height 6
click at [293, 101] on input "True" at bounding box center [290, 99] width 6 height 5
radio input "true"
drag, startPoint x: 343, startPoint y: 96, endPoint x: 340, endPoint y: 98, distance: 4.1
click at [343, 96] on label "False" at bounding box center [353, 100] width 41 height 18
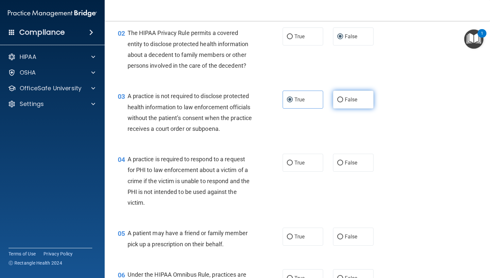
click at [343, 97] on input "False" at bounding box center [340, 99] width 6 height 5
radio input "true"
radio input "false"
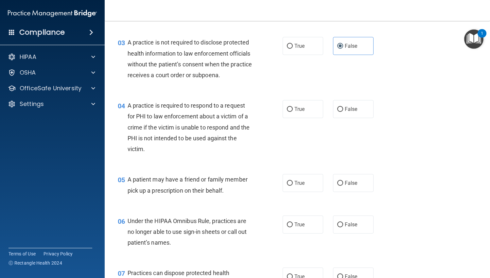
scroll to position [164, 0]
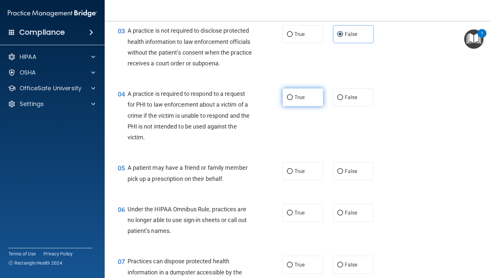
click at [303, 95] on label "True" at bounding box center [303, 97] width 41 height 18
click at [293, 95] on input "True" at bounding box center [290, 97] width 6 height 5
radio input "true"
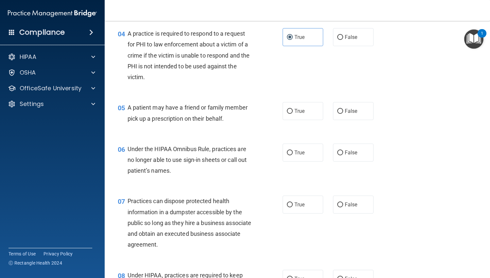
scroll to position [229, 0]
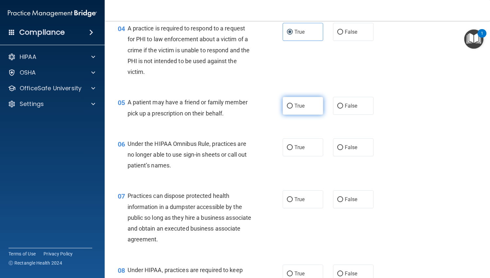
click at [294, 104] on span "True" at bounding box center [299, 106] width 10 height 6
click at [292, 104] on input "True" at bounding box center [290, 106] width 6 height 5
radio input "true"
click at [303, 146] on label "True" at bounding box center [303, 147] width 41 height 18
click at [293, 146] on input "True" at bounding box center [290, 147] width 6 height 5
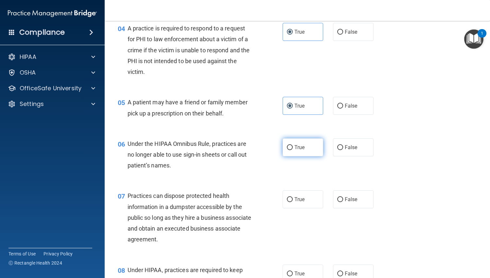
radio input "true"
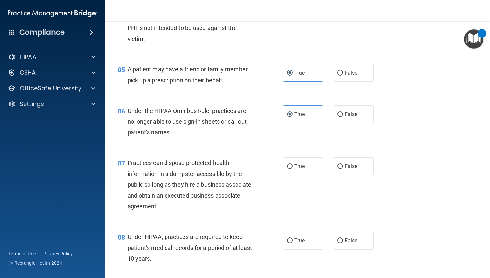
scroll to position [327, 0]
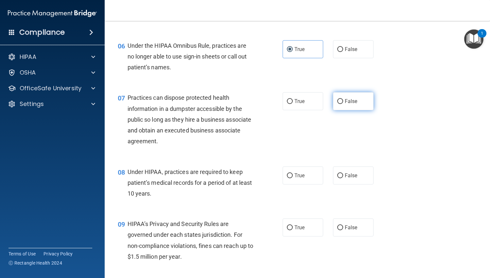
click at [340, 103] on label "False" at bounding box center [353, 101] width 41 height 18
click at [340, 103] on input "False" at bounding box center [340, 101] width 6 height 5
radio input "true"
click at [265, 140] on div "07 Practices can dispose protected health information in a dumpster accessible …" at bounding box center [200, 121] width 184 height 58
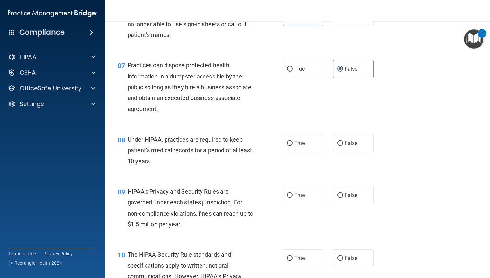
scroll to position [360, 0]
drag, startPoint x: 338, startPoint y: 141, endPoint x: 331, endPoint y: 143, distance: 7.3
click at [338, 141] on input "False" at bounding box center [340, 143] width 6 height 5
radio input "true"
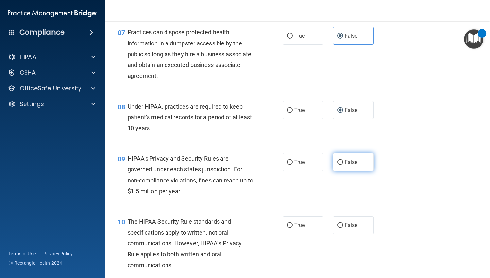
click at [340, 159] on label "False" at bounding box center [353, 162] width 41 height 18
click at [340, 160] on input "False" at bounding box center [340, 162] width 6 height 5
radio input "true"
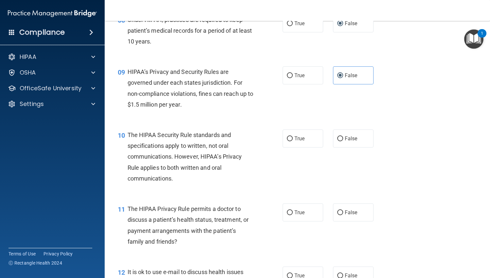
scroll to position [491, 0]
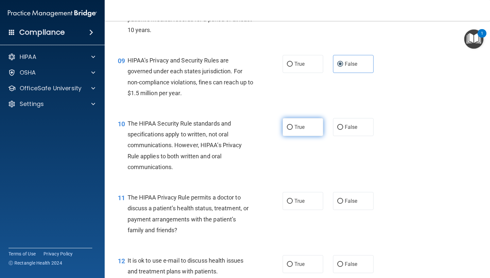
click at [294, 130] on span "True" at bounding box center [299, 127] width 10 height 6
click at [292, 130] on input "True" at bounding box center [290, 127] width 6 height 5
radio input "true"
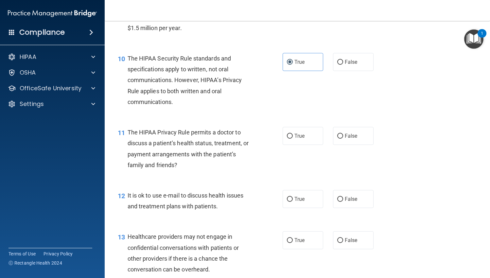
scroll to position [556, 0]
click at [351, 139] on label "False" at bounding box center [353, 136] width 41 height 18
click at [343, 138] on input "False" at bounding box center [340, 135] width 6 height 5
radio input "true"
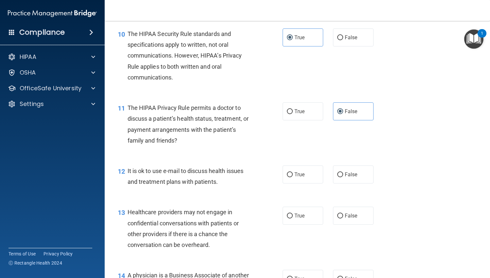
scroll to position [621, 0]
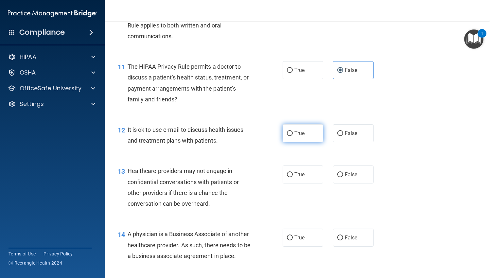
click at [291, 130] on label "True" at bounding box center [303, 133] width 41 height 18
click at [291, 131] on input "True" at bounding box center [290, 133] width 6 height 5
radio input "true"
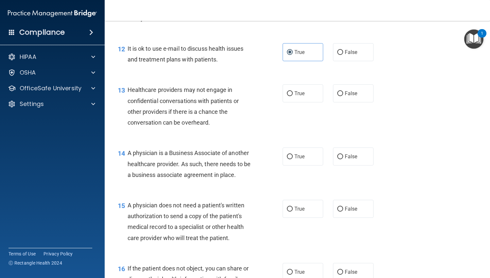
scroll to position [687, 0]
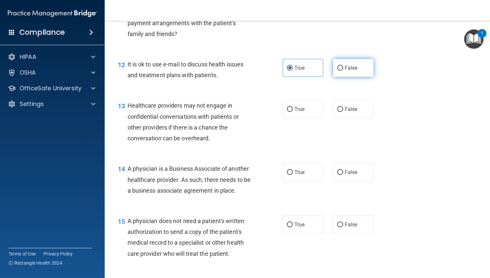
click at [345, 71] on span "False" at bounding box center [351, 68] width 13 height 6
click at [343, 71] on input "False" at bounding box center [340, 68] width 6 height 5
radio input "true"
radio input "false"
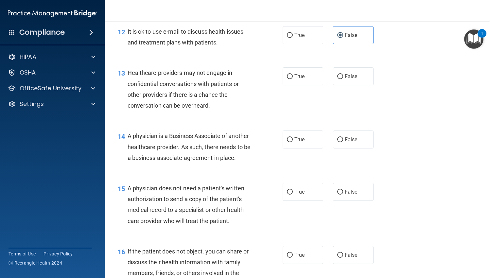
scroll to position [752, 0]
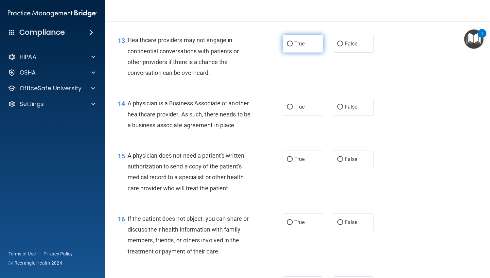
click at [300, 48] on label "True" at bounding box center [303, 44] width 41 height 18
click at [288, 44] on input "True" at bounding box center [290, 44] width 6 height 5
radio input "true"
click at [273, 124] on div "14 A physician is a Business Associate of another healthcare provider. As such,…" at bounding box center [200, 116] width 184 height 36
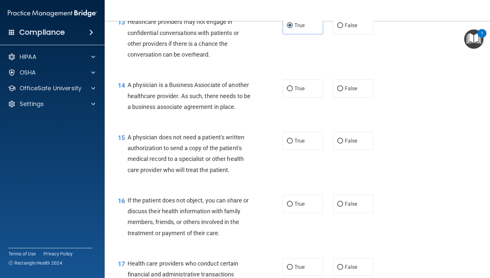
scroll to position [785, 0]
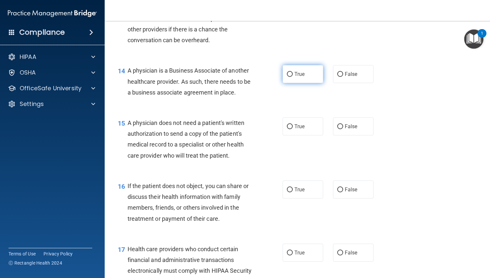
click at [294, 75] on span "True" at bounding box center [299, 74] width 10 height 6
click at [293, 75] on input "True" at bounding box center [290, 74] width 6 height 5
radio input "true"
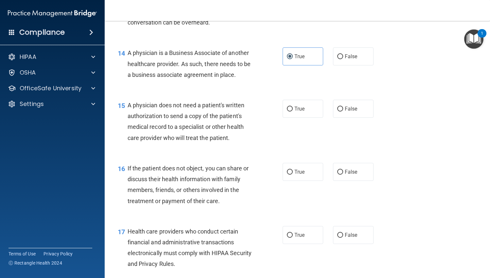
scroll to position [818, 0]
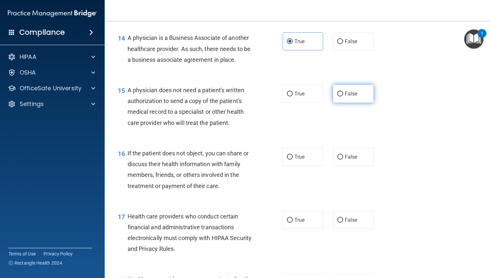
click at [345, 96] on span "False" at bounding box center [351, 94] width 13 height 6
click at [343, 96] on input "False" at bounding box center [340, 94] width 6 height 5
radio input "true"
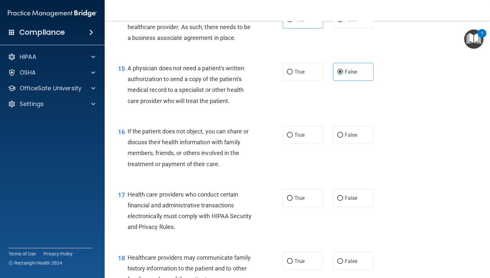
scroll to position [883, 0]
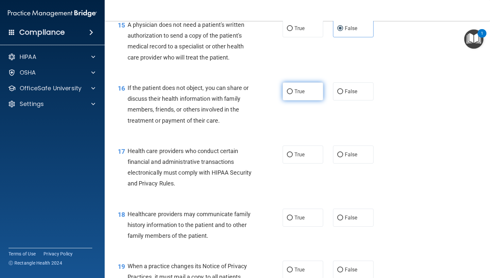
click at [301, 92] on span "True" at bounding box center [299, 91] width 10 height 6
click at [293, 92] on input "True" at bounding box center [290, 91] width 6 height 5
radio input "true"
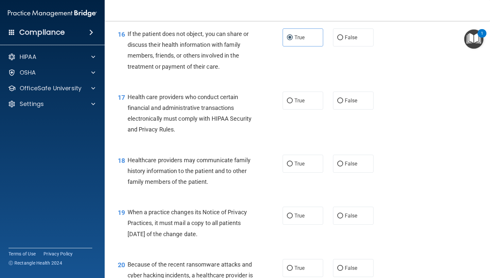
scroll to position [948, 0]
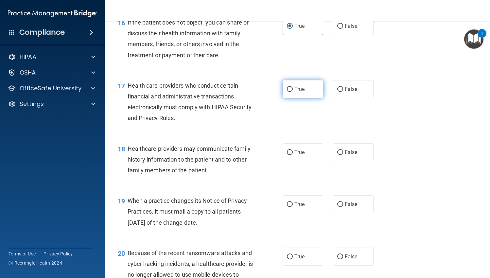
click at [290, 88] on label "True" at bounding box center [303, 89] width 41 height 18
click at [290, 88] on input "True" at bounding box center [290, 89] width 6 height 5
radio input "true"
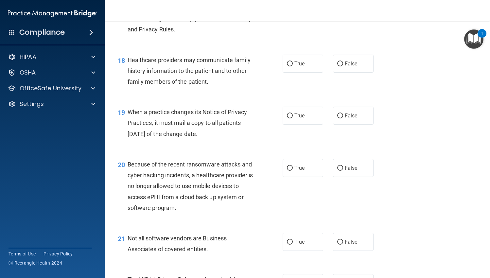
scroll to position [1047, 0]
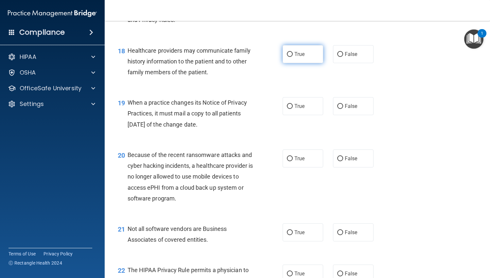
click at [287, 52] on input "True" at bounding box center [290, 54] width 6 height 5
radio input "true"
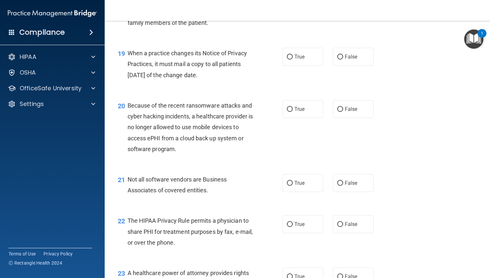
scroll to position [1112, 0]
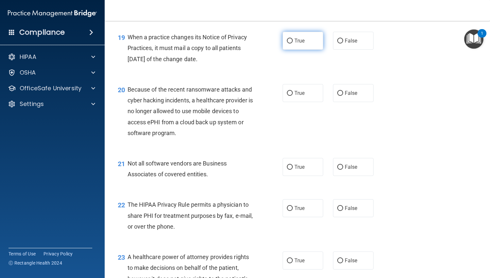
click at [288, 43] on input "True" at bounding box center [290, 41] width 6 height 5
radio input "true"
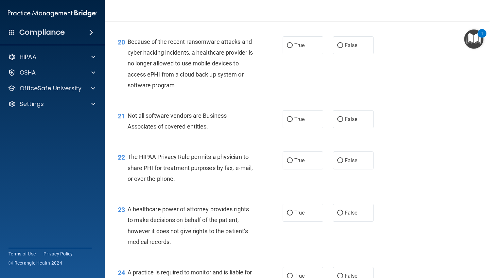
scroll to position [1145, 0]
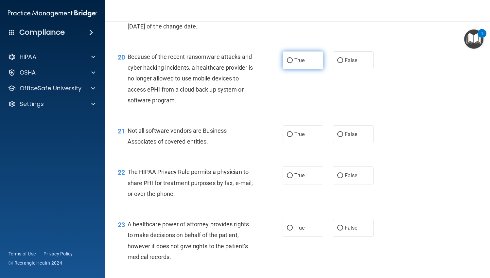
click at [290, 62] on label "True" at bounding box center [303, 60] width 41 height 18
click at [290, 62] on input "True" at bounding box center [290, 60] width 6 height 5
radio input "true"
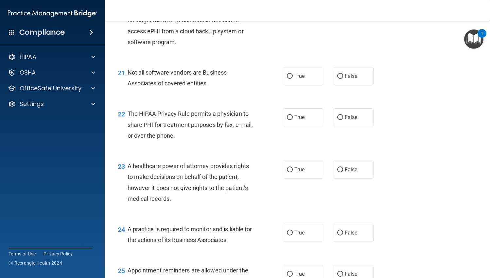
scroll to position [1210, 0]
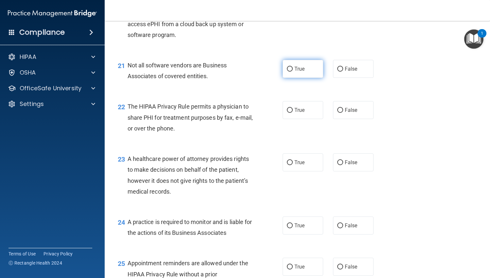
click at [290, 70] on input "True" at bounding box center [290, 69] width 6 height 5
radio input "true"
click at [294, 112] on span "True" at bounding box center [299, 110] width 10 height 6
click at [293, 112] on input "True" at bounding box center [290, 110] width 6 height 5
radio input "true"
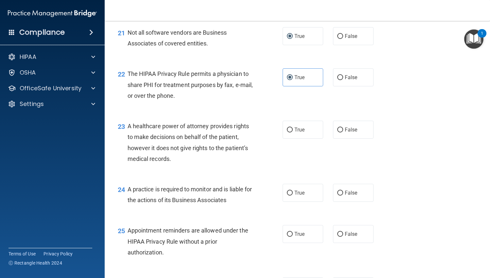
scroll to position [1275, 0]
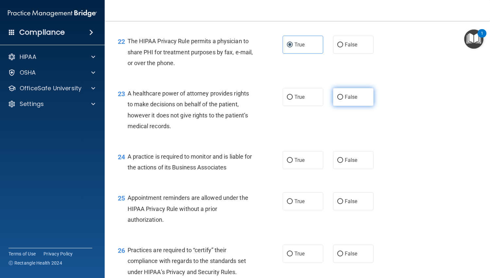
click at [345, 96] on span "False" at bounding box center [351, 97] width 13 height 6
click at [342, 96] on input "False" at bounding box center [340, 97] width 6 height 5
radio input "true"
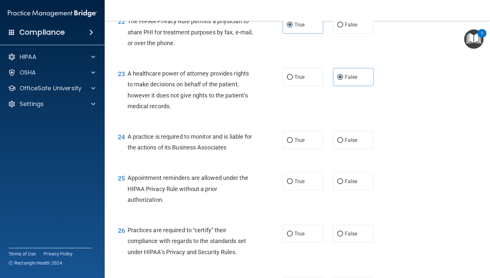
scroll to position [1341, 0]
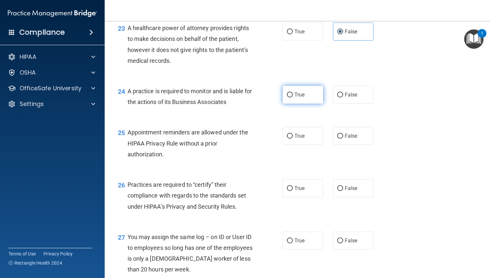
click at [290, 91] on label "True" at bounding box center [303, 95] width 41 height 18
click at [290, 93] on input "True" at bounding box center [290, 95] width 6 height 5
radio input "true"
click at [289, 138] on input "True" at bounding box center [290, 136] width 6 height 5
radio input "true"
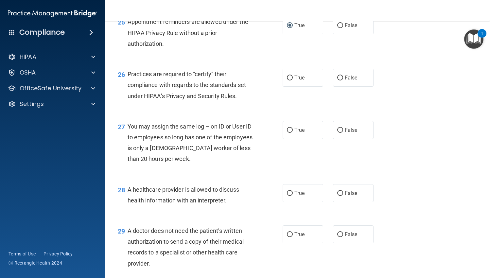
scroll to position [1472, 0]
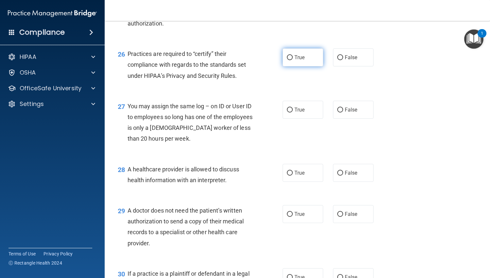
click at [300, 59] on span "True" at bounding box center [299, 57] width 10 height 6
click at [293, 59] on input "True" at bounding box center [290, 57] width 6 height 5
radio input "true"
click at [345, 108] on span "False" at bounding box center [351, 110] width 13 height 6
click at [342, 108] on input "False" at bounding box center [340, 110] width 6 height 5
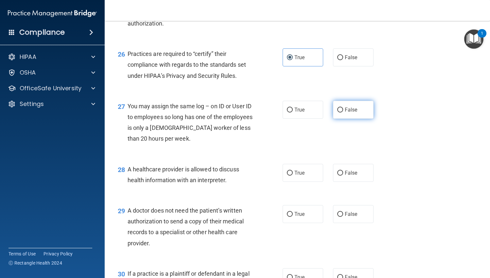
radio input "true"
click at [304, 171] on label "True" at bounding box center [303, 173] width 41 height 18
click at [293, 171] on input "True" at bounding box center [290, 173] width 6 height 5
radio input "true"
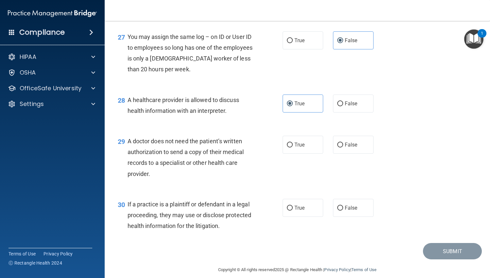
scroll to position [1549, 0]
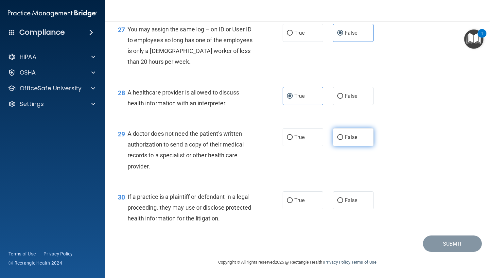
click at [340, 135] on label "False" at bounding box center [353, 137] width 41 height 18
click at [340, 135] on input "False" at bounding box center [340, 137] width 6 height 5
radio input "true"
click at [291, 204] on label "True" at bounding box center [303, 200] width 41 height 18
click at [291, 203] on input "True" at bounding box center [290, 200] width 6 height 5
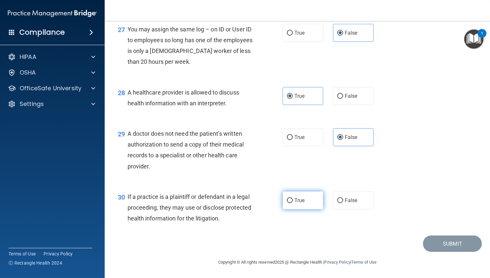
radio input "true"
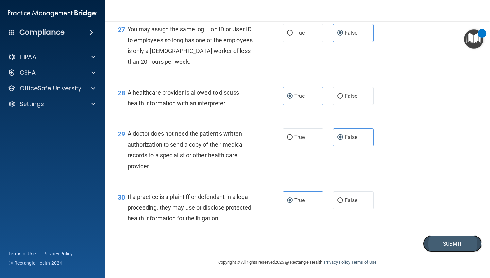
click at [471, 243] on button "Submit" at bounding box center [452, 243] width 59 height 17
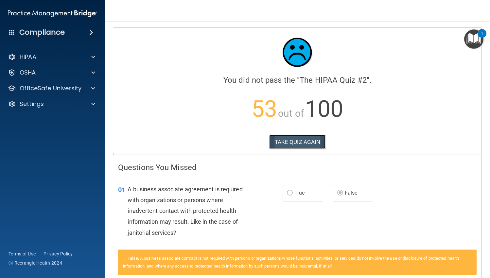
click at [304, 146] on button "TAKE QUIZ AGAIN" at bounding box center [297, 142] width 57 height 14
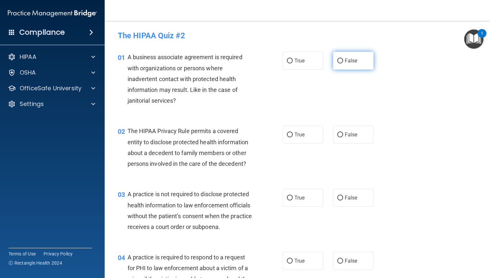
click at [345, 60] on span "False" at bounding box center [351, 61] width 13 height 6
click at [343, 60] on input "False" at bounding box center [340, 61] width 6 height 5
radio input "true"
click at [292, 135] on label "True" at bounding box center [303, 135] width 41 height 18
click at [292, 135] on input "True" at bounding box center [290, 134] width 6 height 5
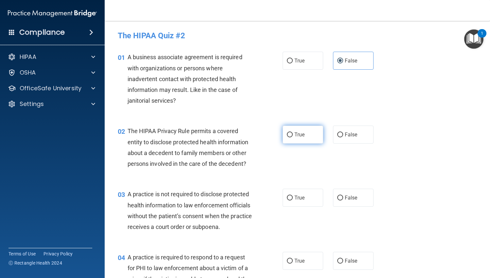
radio input "true"
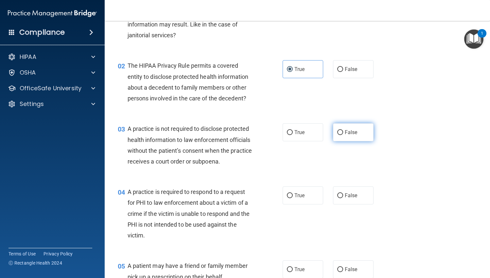
click at [345, 131] on span "False" at bounding box center [351, 132] width 13 height 6
click at [342, 131] on input "False" at bounding box center [340, 132] width 6 height 5
radio input "true"
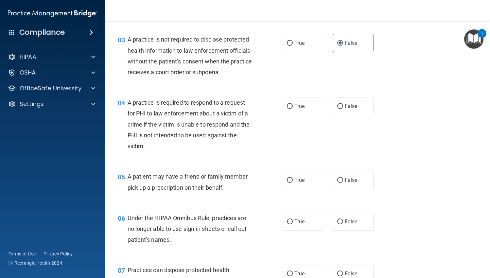
scroll to position [164, 0]
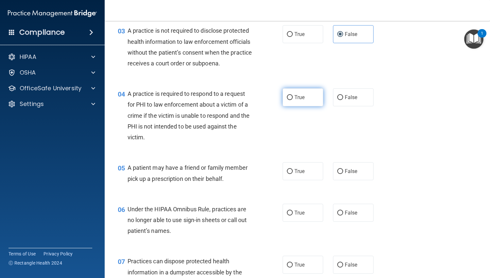
click at [283, 100] on label "True" at bounding box center [303, 97] width 41 height 18
click at [287, 100] on input "True" at bounding box center [290, 97] width 6 height 5
radio input "true"
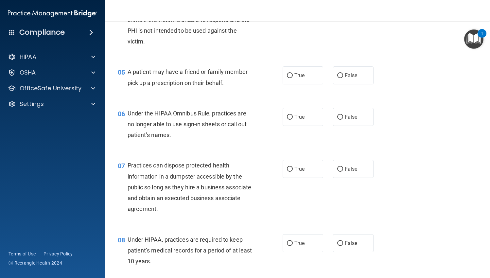
scroll to position [262, 0]
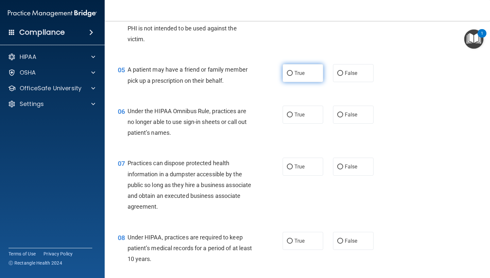
click at [288, 72] on input "True" at bounding box center [290, 73] width 6 height 5
radio input "true"
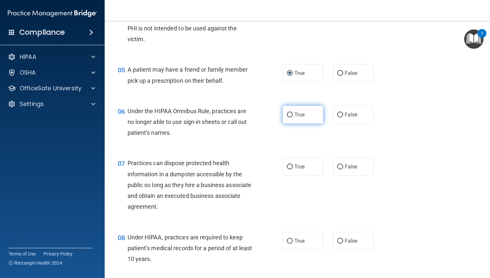
click at [304, 114] on label "True" at bounding box center [303, 115] width 41 height 18
click at [293, 114] on input "True" at bounding box center [290, 115] width 6 height 5
radio input "true"
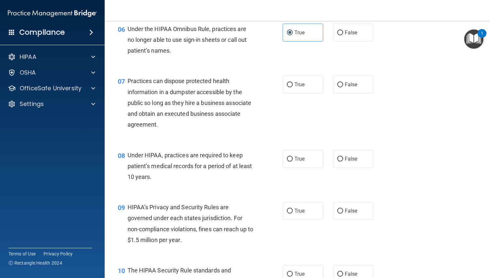
scroll to position [360, 0]
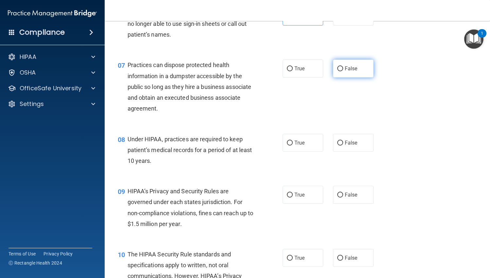
click at [345, 68] on span "False" at bounding box center [351, 68] width 13 height 6
click at [343, 68] on input "False" at bounding box center [340, 68] width 6 height 5
radio input "true"
click at [347, 148] on label "False" at bounding box center [353, 143] width 41 height 18
click at [343, 146] on input "False" at bounding box center [340, 143] width 6 height 5
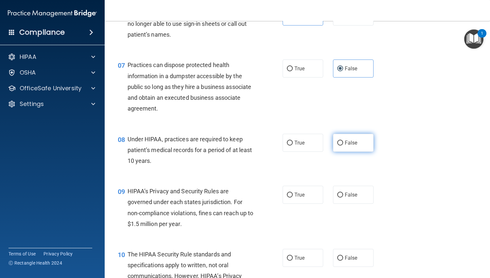
radio input "true"
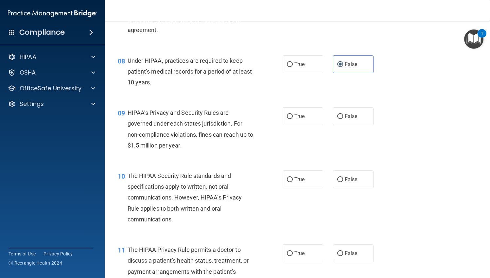
scroll to position [458, 0]
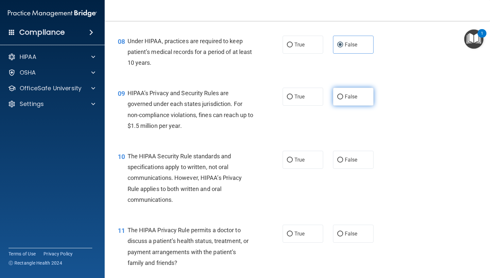
click at [340, 101] on label "False" at bounding box center [353, 97] width 41 height 18
click at [340, 99] on input "False" at bounding box center [340, 97] width 6 height 5
radio input "true"
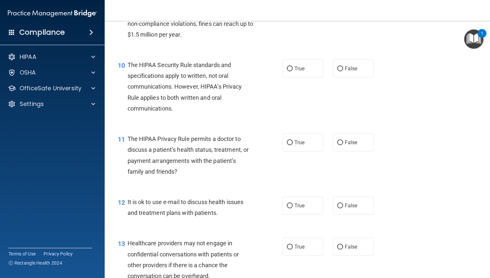
scroll to position [556, 0]
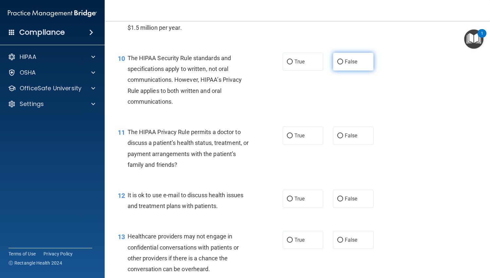
click at [350, 66] on label "False" at bounding box center [353, 62] width 41 height 18
click at [343, 64] on input "False" at bounding box center [340, 62] width 6 height 5
radio input "true"
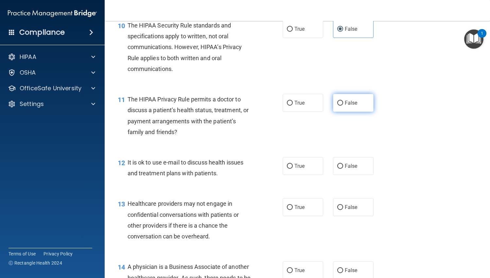
click at [347, 105] on span "False" at bounding box center [351, 103] width 13 height 6
click at [343, 105] on input "False" at bounding box center [340, 103] width 6 height 5
radio input "true"
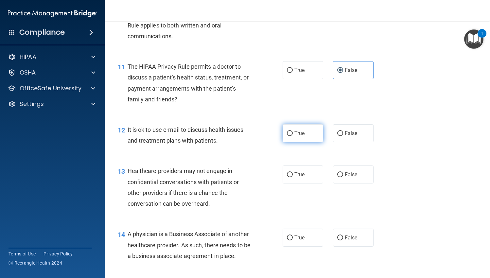
click at [295, 134] on span "True" at bounding box center [299, 133] width 10 height 6
click at [293, 134] on input "True" at bounding box center [290, 133] width 6 height 5
radio input "true"
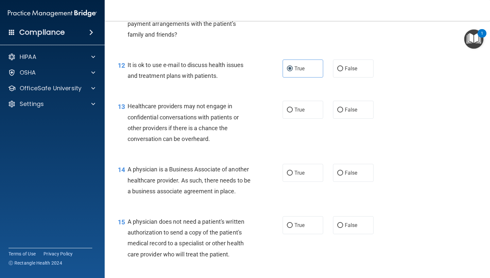
scroll to position [687, 0]
drag, startPoint x: 297, startPoint y: 108, endPoint x: 295, endPoint y: 112, distance: 4.4
click at [297, 108] on span "True" at bounding box center [299, 109] width 10 height 6
click at [293, 108] on input "True" at bounding box center [290, 109] width 6 height 5
radio input "true"
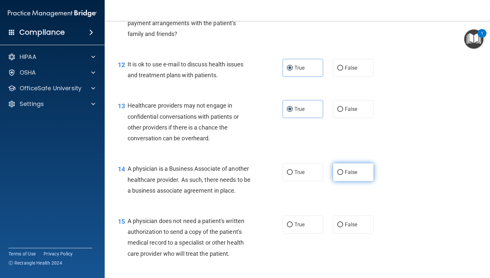
click at [333, 168] on label "False" at bounding box center [353, 172] width 41 height 18
click at [337, 170] on input "False" at bounding box center [340, 172] width 6 height 5
radio input "true"
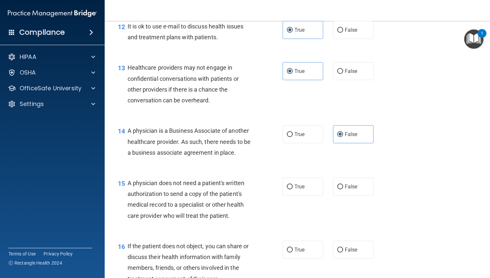
scroll to position [785, 0]
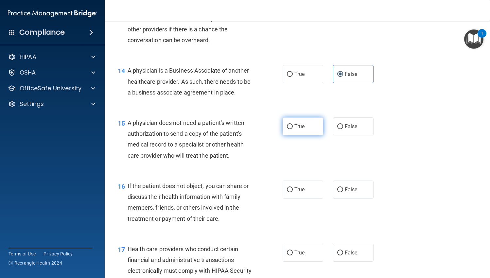
click at [301, 125] on span "True" at bounding box center [299, 126] width 10 height 6
click at [293, 125] on input "True" at bounding box center [290, 126] width 6 height 5
radio input "true"
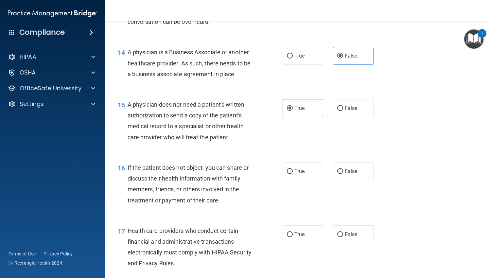
scroll to position [850, 0]
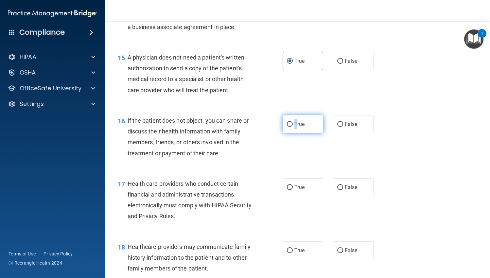
click at [294, 125] on span "True" at bounding box center [299, 124] width 10 height 6
click at [287, 124] on input "True" at bounding box center [290, 124] width 6 height 5
radio input "true"
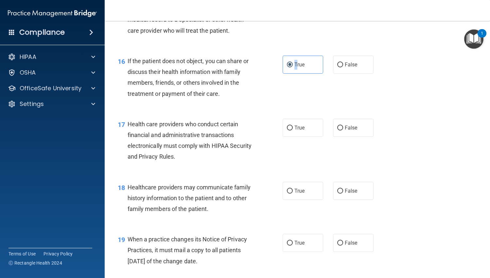
scroll to position [916, 0]
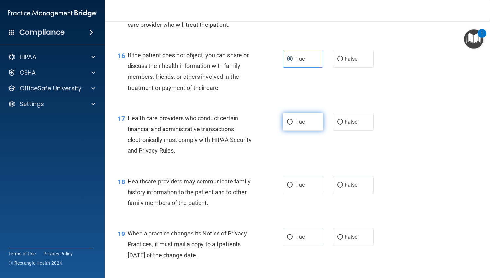
drag, startPoint x: 301, startPoint y: 121, endPoint x: 295, endPoint y: 126, distance: 7.7
click at [302, 121] on span "True" at bounding box center [299, 122] width 10 height 6
click at [293, 121] on input "True" at bounding box center [290, 122] width 6 height 5
radio input "true"
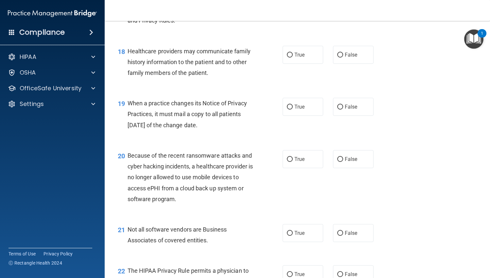
scroll to position [1047, 0]
click at [287, 57] on label "True" at bounding box center [303, 54] width 41 height 18
click at [287, 57] on input "True" at bounding box center [290, 54] width 6 height 5
radio input "true"
click at [337, 105] on input "False" at bounding box center [340, 106] width 6 height 5
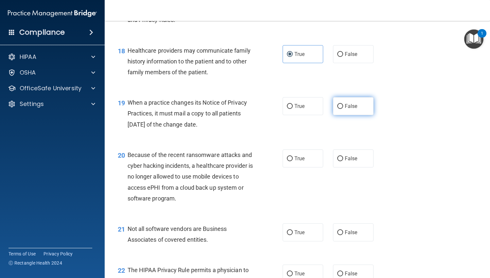
radio input "true"
drag, startPoint x: 341, startPoint y: 159, endPoint x: 335, endPoint y: 160, distance: 5.6
click at [341, 160] on label "False" at bounding box center [353, 158] width 41 height 18
click at [341, 160] on input "False" at bounding box center [340, 158] width 6 height 5
radio input "true"
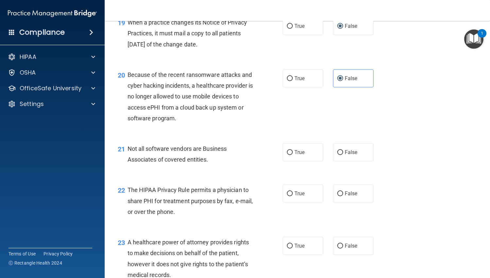
scroll to position [1145, 0]
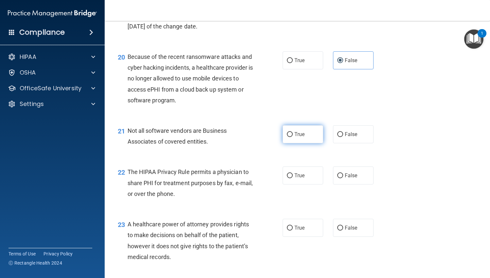
click at [298, 135] on span "True" at bounding box center [299, 134] width 10 height 6
click at [293, 135] on input "True" at bounding box center [290, 134] width 6 height 5
radio input "true"
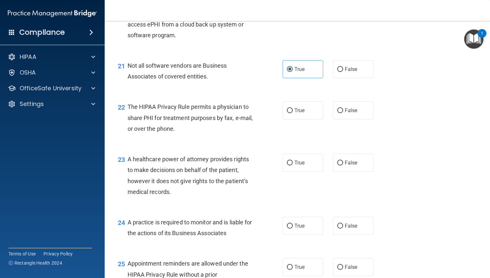
scroll to position [1210, 0]
click at [293, 114] on label "True" at bounding box center [303, 110] width 41 height 18
click at [289, 107] on label "True" at bounding box center [303, 110] width 41 height 18
click at [289, 108] on input "True" at bounding box center [290, 110] width 6 height 5
radio input "true"
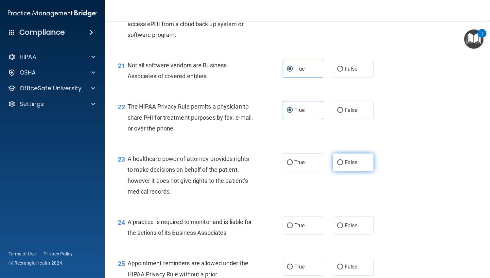
click at [351, 165] on label "False" at bounding box center [353, 162] width 41 height 18
click at [343, 165] on input "False" at bounding box center [340, 162] width 6 height 5
radio input "true"
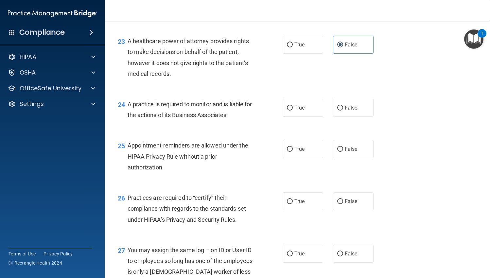
scroll to position [1341, 0]
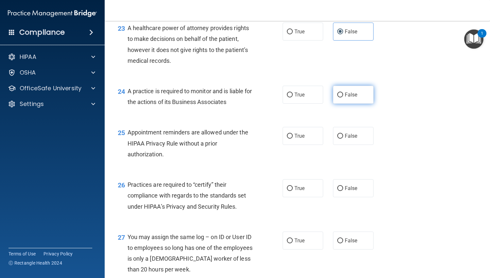
click at [348, 98] on label "False" at bounding box center [353, 95] width 41 height 18
click at [343, 97] on input "False" at bounding box center [340, 95] width 6 height 5
radio input "true"
click at [287, 135] on input "True" at bounding box center [290, 136] width 6 height 5
radio input "true"
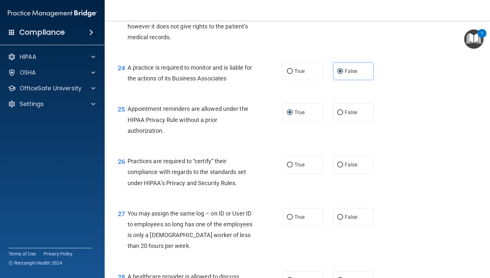
scroll to position [1406, 0]
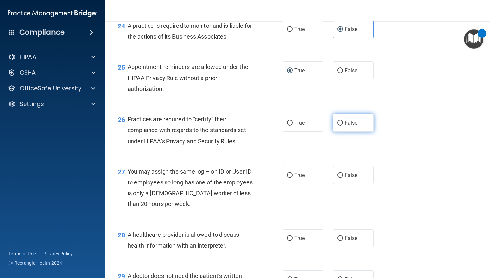
click at [341, 118] on label "False" at bounding box center [353, 123] width 41 height 18
click at [341, 121] on input "False" at bounding box center [340, 123] width 6 height 5
radio input "true"
drag, startPoint x: 344, startPoint y: 173, endPoint x: 340, endPoint y: 173, distance: 3.6
click at [345, 173] on span "False" at bounding box center [351, 175] width 13 height 6
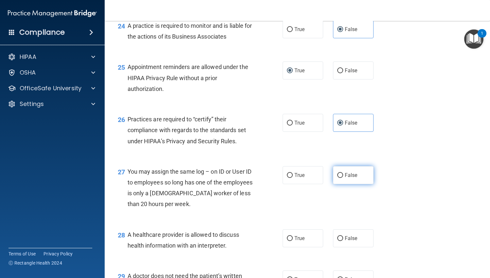
click at [343, 173] on input "False" at bounding box center [340, 175] width 6 height 5
radio input "true"
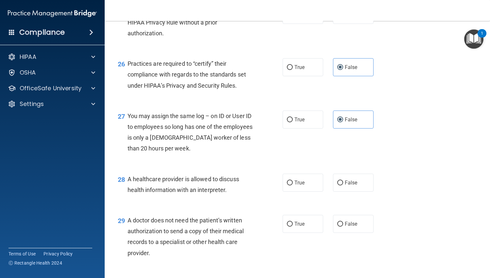
scroll to position [1504, 0]
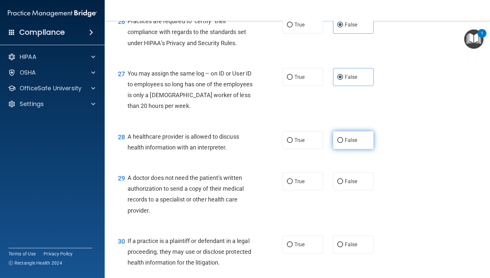
click at [338, 142] on input "False" at bounding box center [340, 140] width 6 height 5
radio input "true"
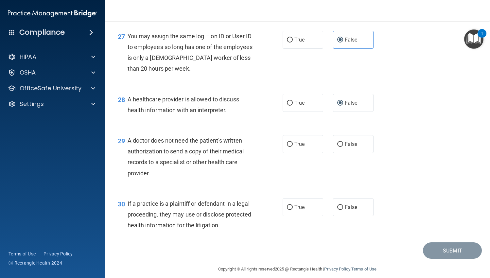
scroll to position [1549, 0]
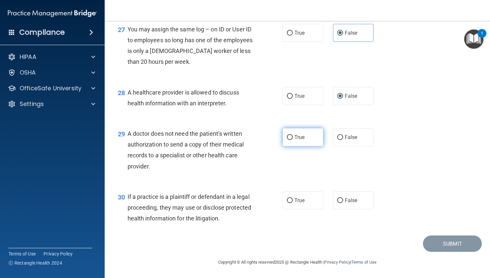
click at [294, 141] on label "True" at bounding box center [303, 137] width 41 height 18
click at [293, 140] on input "True" at bounding box center [290, 137] width 6 height 5
radio input "true"
click at [291, 201] on label "True" at bounding box center [303, 200] width 41 height 18
click at [291, 201] on input "True" at bounding box center [290, 200] width 6 height 5
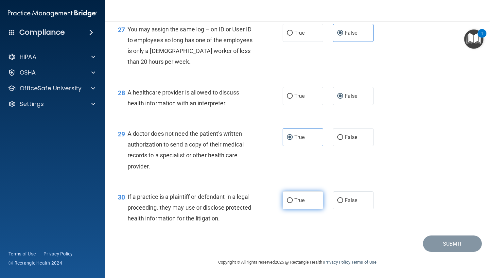
radio input "true"
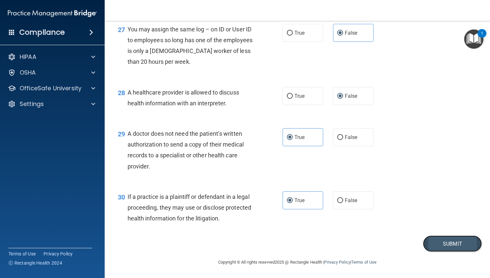
click at [437, 243] on button "Submit" at bounding box center [452, 243] width 59 height 17
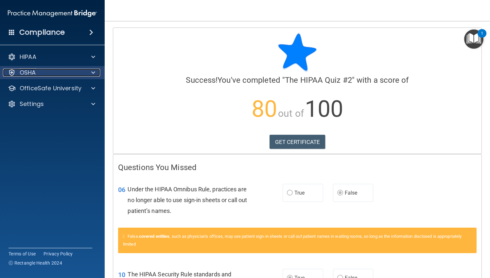
click at [59, 72] on div "OSHA" at bounding box center [43, 73] width 81 height 8
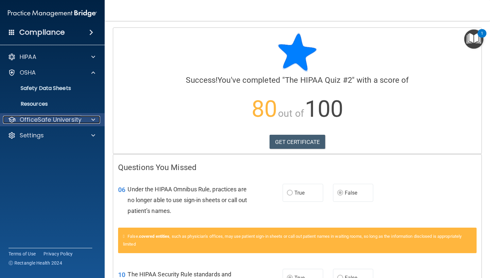
click at [95, 119] on span at bounding box center [93, 120] width 4 height 8
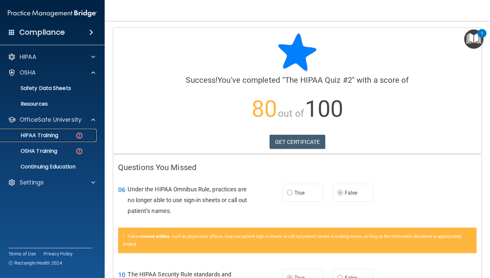
click at [56, 134] on p "HIPAA Training" at bounding box center [31, 135] width 54 height 7
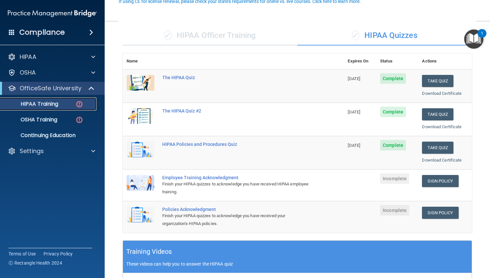
scroll to position [65, 0]
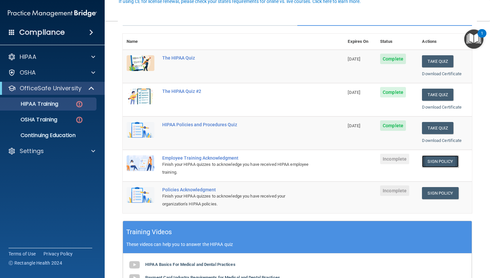
click at [438, 163] on link "Sign Policy" at bounding box center [440, 161] width 36 height 12
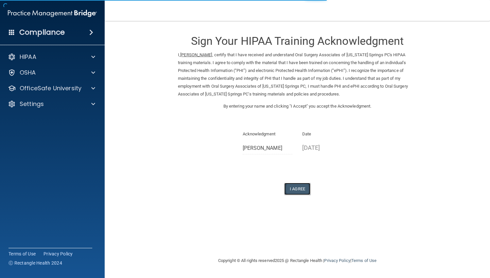
click at [297, 191] on button "I Agree" at bounding box center [297, 189] width 26 height 12
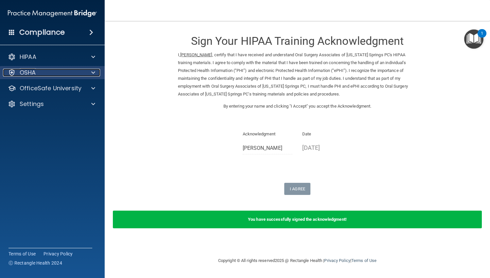
click at [95, 73] on div at bounding box center [92, 73] width 16 height 8
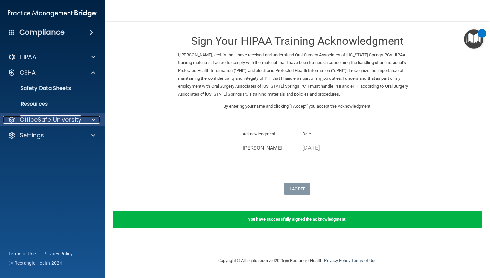
click at [89, 118] on div at bounding box center [92, 120] width 16 height 8
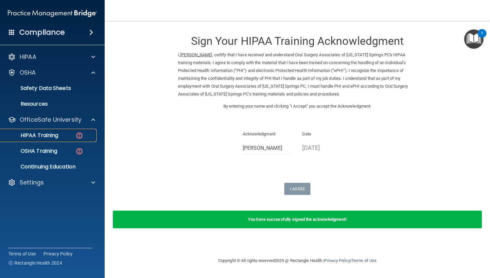
click at [60, 137] on div "HIPAA Training" at bounding box center [48, 135] width 89 height 7
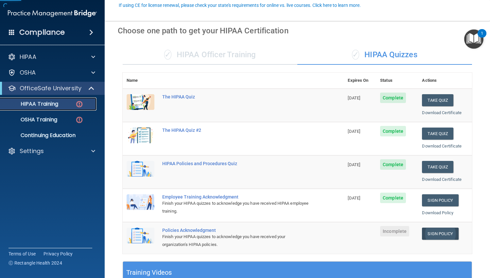
scroll to position [65, 0]
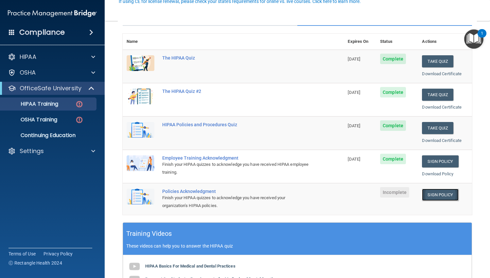
click at [440, 192] on link "Sign Policy" at bounding box center [440, 195] width 36 height 12
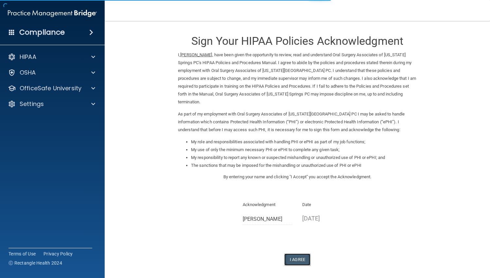
click at [298, 253] on button "I Agree" at bounding box center [297, 259] width 26 height 12
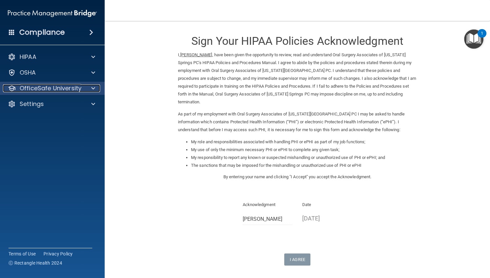
click at [44, 85] on p "OfficeSafe University" at bounding box center [51, 88] width 62 height 8
